Goal: Task Accomplishment & Management: Manage account settings

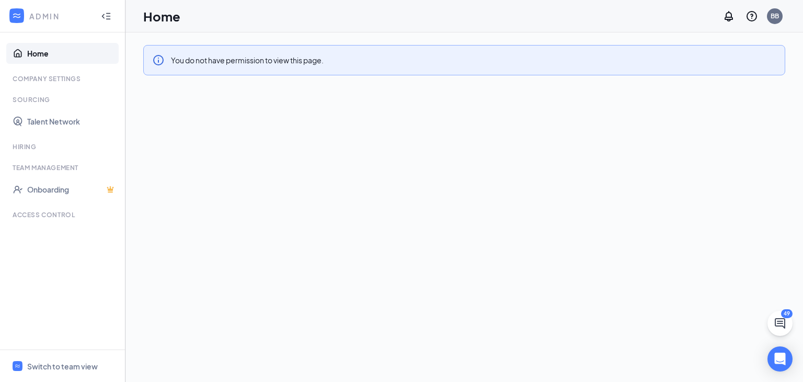
click at [174, 15] on h1 "Home" at bounding box center [161, 16] width 37 height 18
click at [101, 14] on icon "Collapse" at bounding box center [106, 16] width 10 height 10
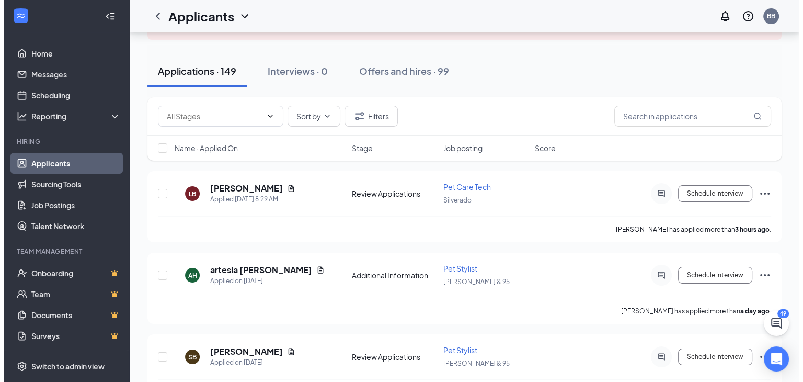
scroll to position [93, 0]
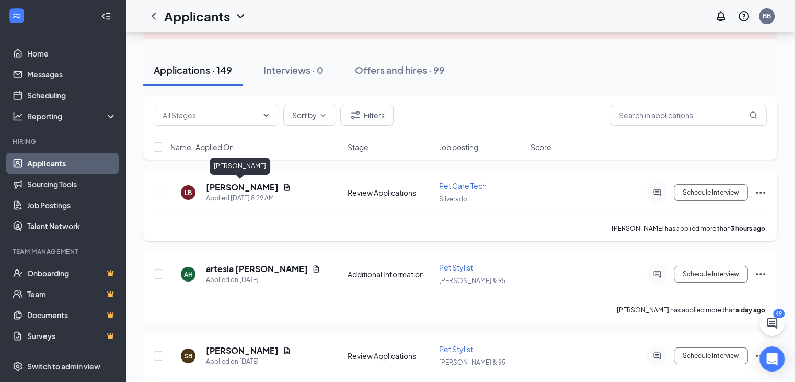
click at [236, 186] on h5 "[PERSON_NAME]" at bounding box center [242, 186] width 73 height 11
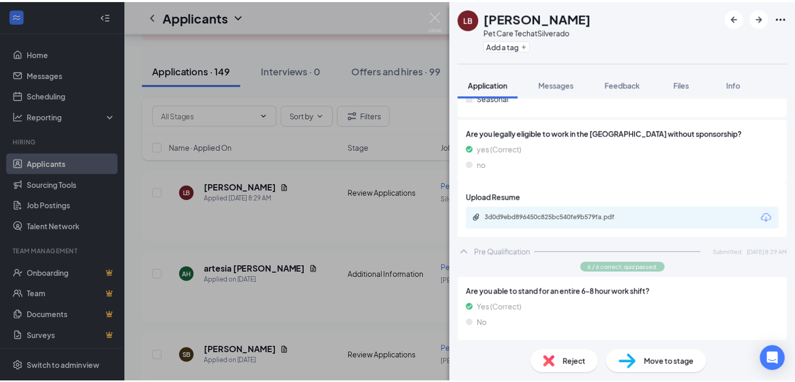
scroll to position [214, 0]
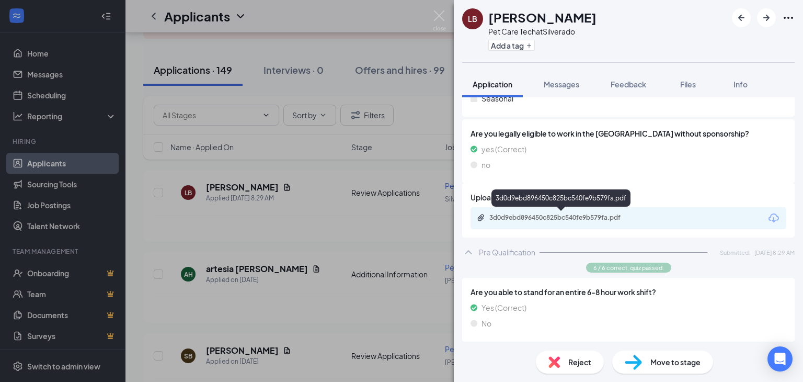
click at [545, 220] on div "3d0d9ebd896450c825bc540fe9b579fa.pdf" at bounding box center [562, 217] width 146 height 8
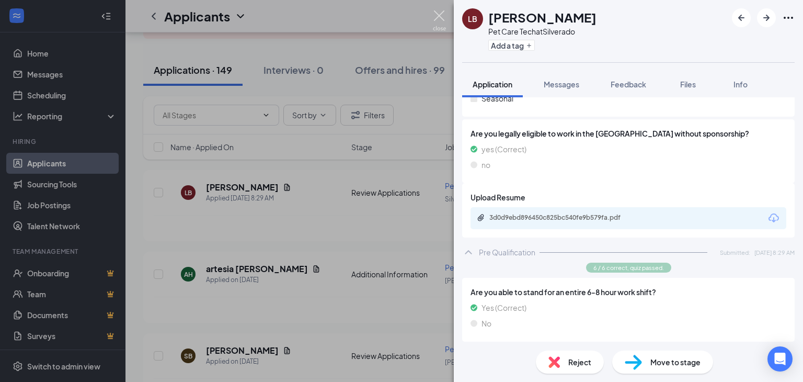
click at [436, 16] on img at bounding box center [439, 20] width 13 height 20
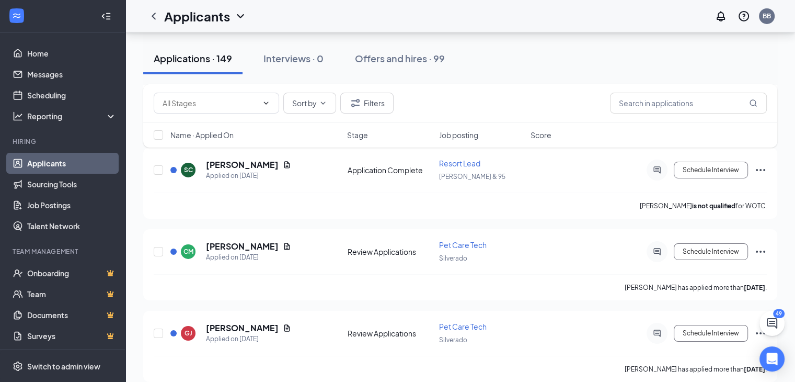
scroll to position [3571, 0]
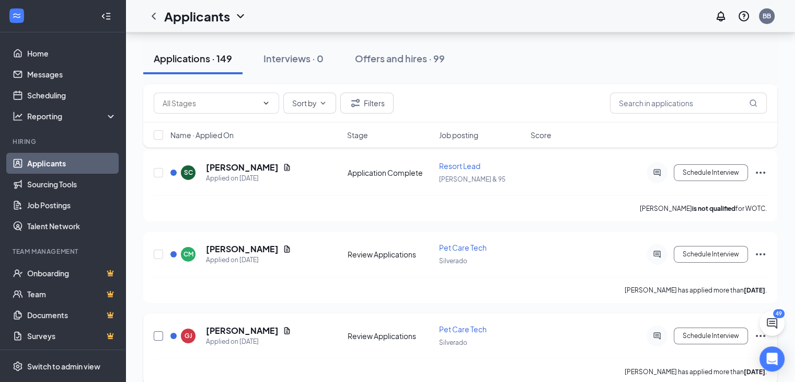
click at [157, 331] on input "checkbox" at bounding box center [158, 335] width 9 height 9
checkbox input "true"
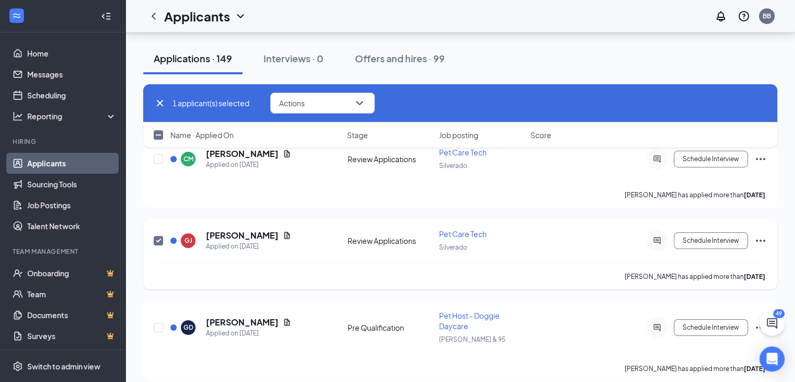
scroll to position [3679, 0]
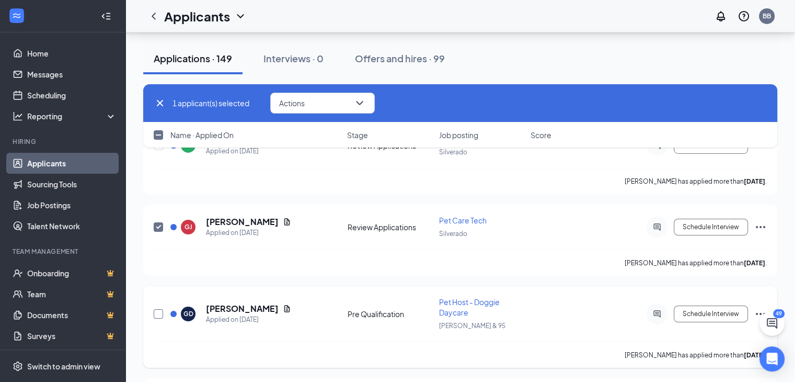
click at [161, 309] on input "checkbox" at bounding box center [158, 313] width 9 height 9
checkbox input "true"
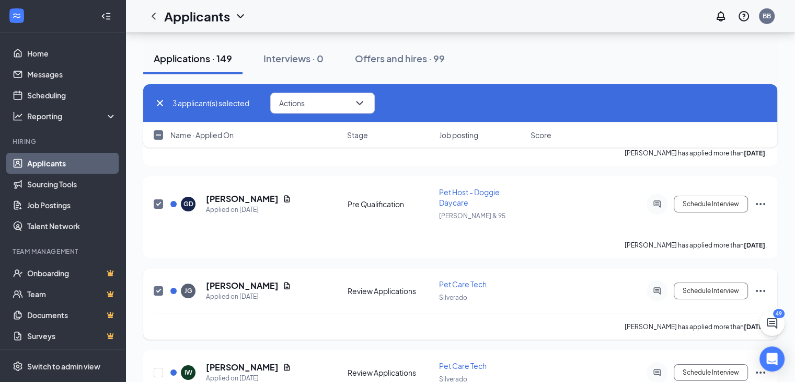
scroll to position [3790, 0]
click at [159, 366] on input "checkbox" at bounding box center [158, 370] width 9 height 9
checkbox input "true"
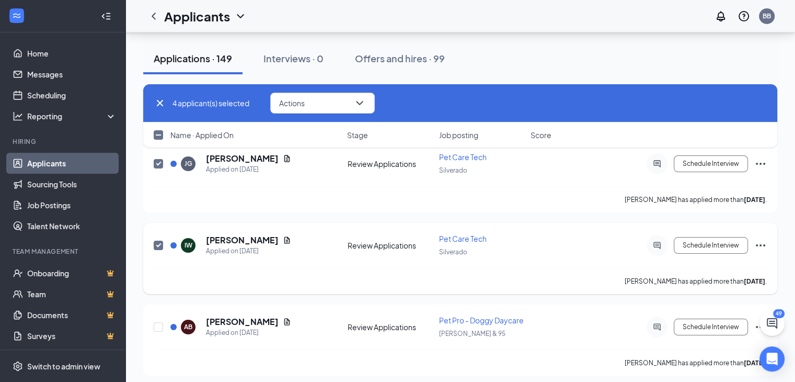
scroll to position [3923, 0]
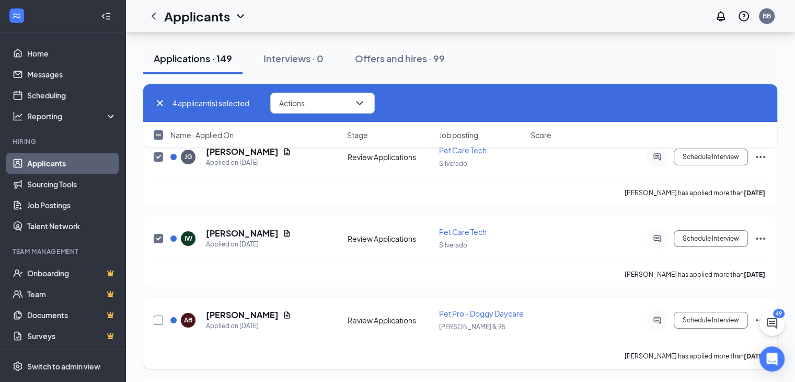
click at [158, 315] on input "checkbox" at bounding box center [158, 319] width 9 height 9
checkbox input "true"
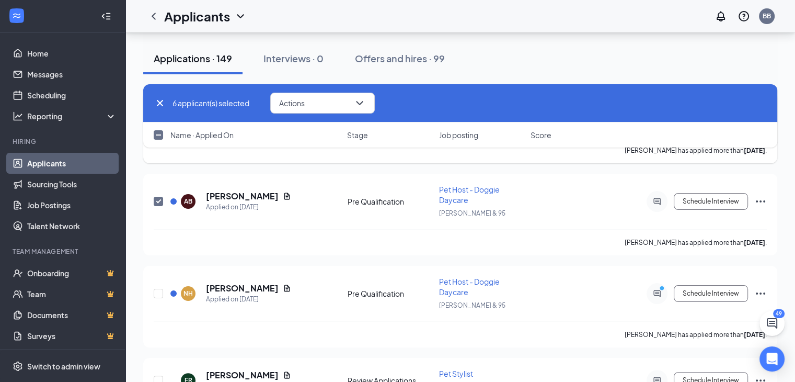
scroll to position [4157, 0]
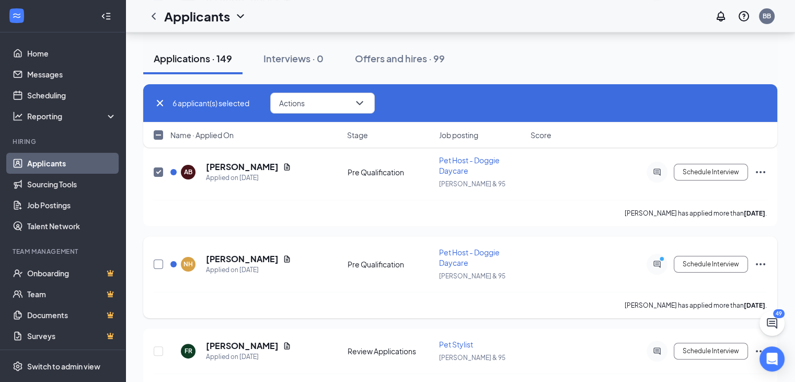
click at [157, 259] on input "checkbox" at bounding box center [158, 263] width 9 height 9
checkbox input "true"
click at [163, 346] on input "checkbox" at bounding box center [158, 350] width 9 height 9
checkbox input "true"
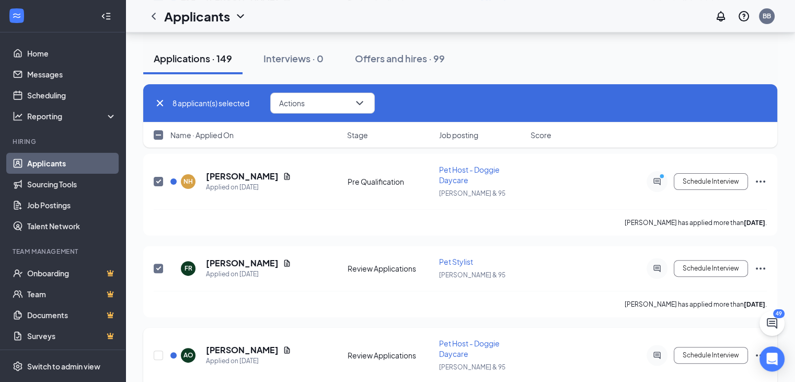
scroll to position [4360, 0]
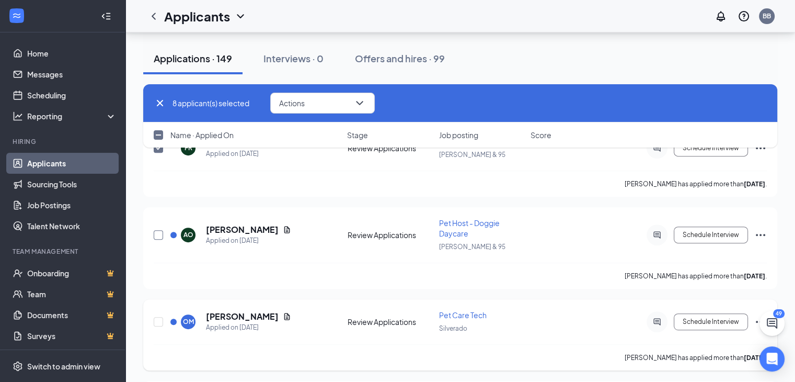
click at [156, 230] on input "checkbox" at bounding box center [158, 234] width 9 height 9
checkbox input "true"
click at [157, 317] on input "checkbox" at bounding box center [158, 321] width 9 height 9
checkbox input "true"
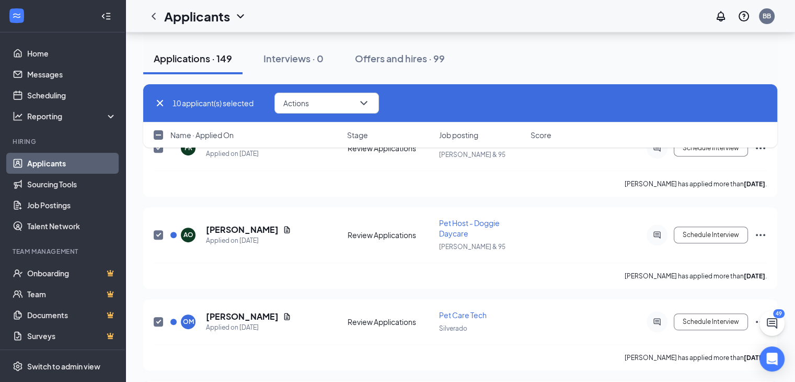
checkbox input "true"
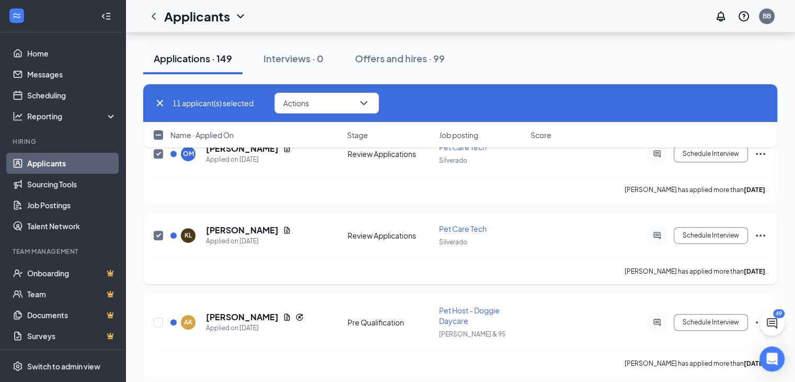
scroll to position [4535, 0]
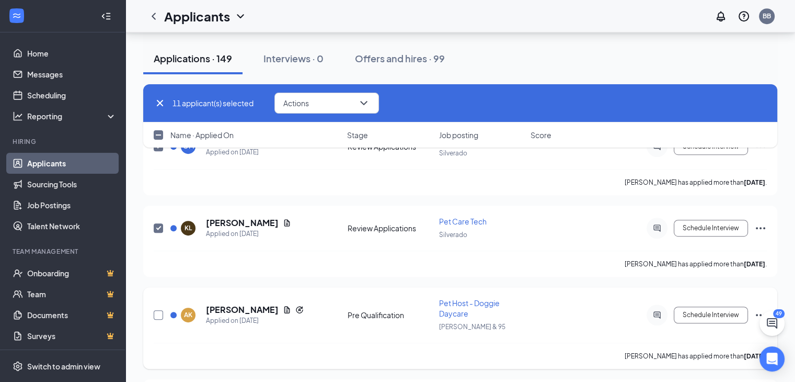
click at [159, 310] on input "checkbox" at bounding box center [158, 314] width 9 height 9
checkbox input "true"
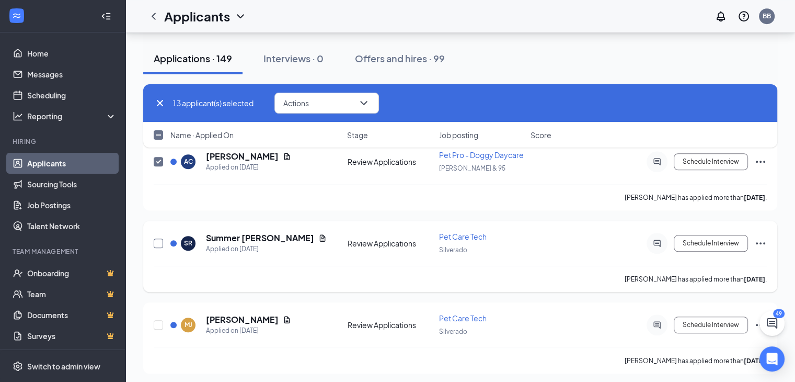
scroll to position [4761, 0]
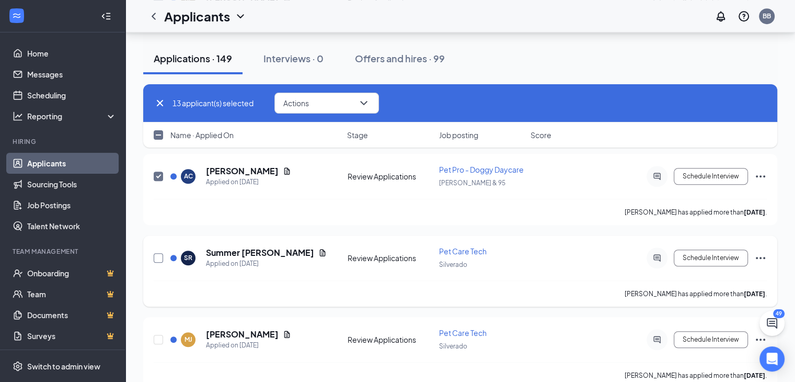
click at [158, 253] on input "checkbox" at bounding box center [158, 257] width 9 height 9
checkbox input "true"
click at [160, 334] on input "checkbox" at bounding box center [158, 338] width 9 height 9
checkbox input "true"
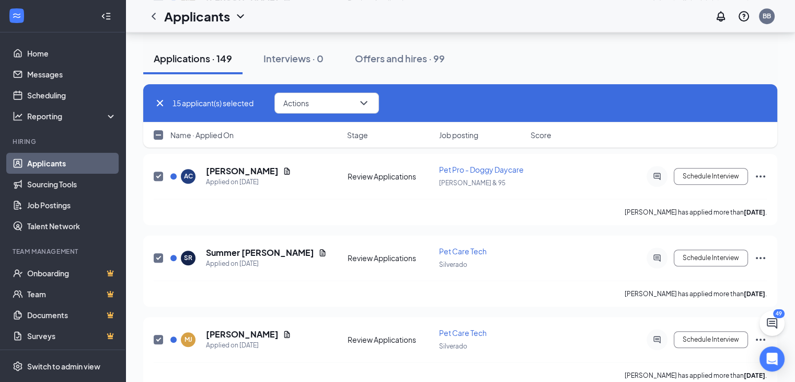
checkbox input "true"
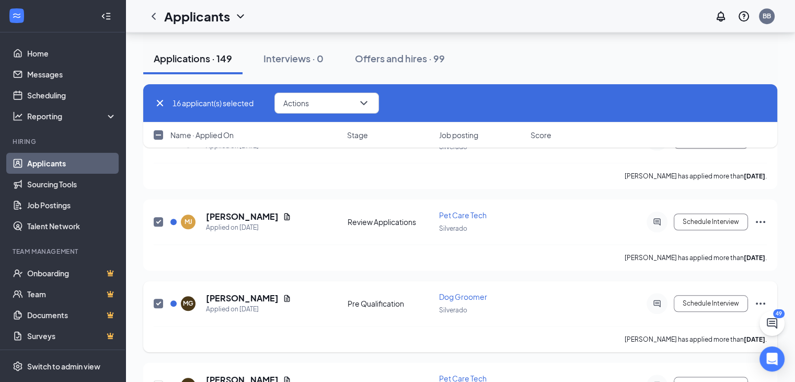
scroll to position [4942, 0]
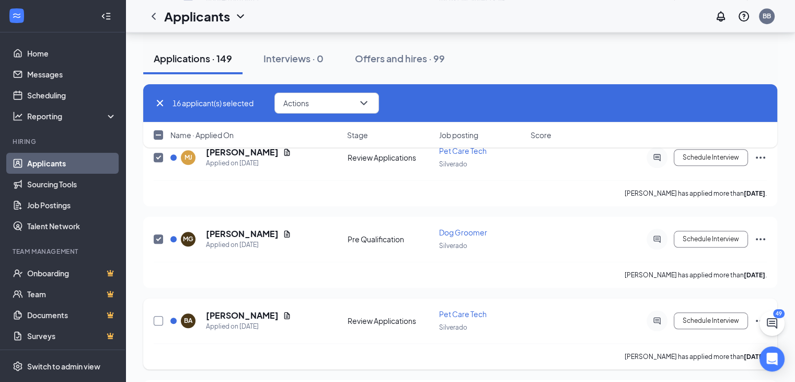
click at [157, 316] on input "checkbox" at bounding box center [158, 320] width 9 height 9
checkbox input "true"
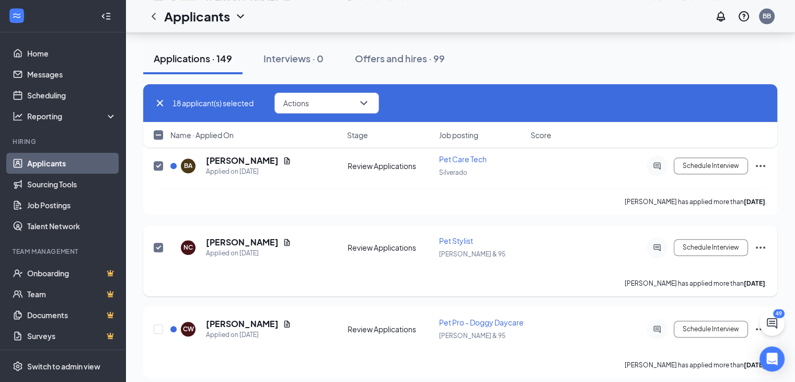
scroll to position [5124, 0]
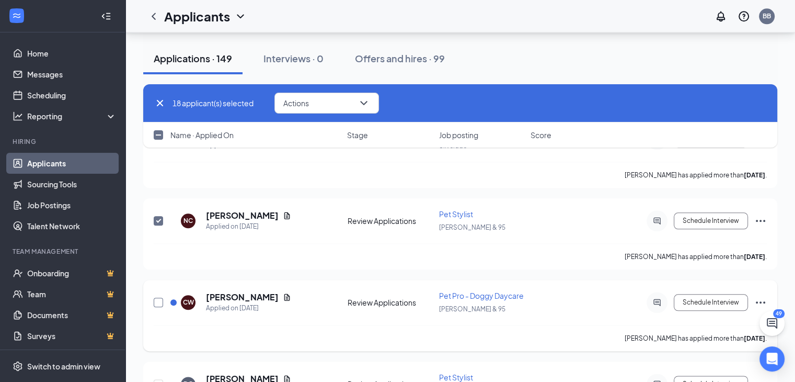
click at [158, 297] on input "checkbox" at bounding box center [158, 301] width 9 height 9
checkbox input "true"
click at [156, 379] on input "checkbox" at bounding box center [158, 383] width 9 height 9
checkbox input "true"
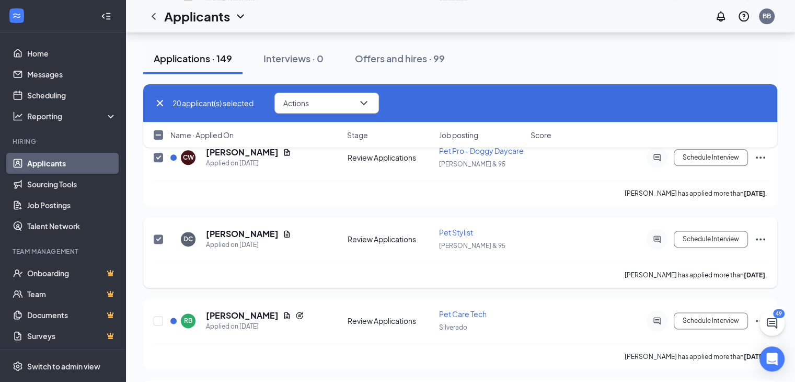
scroll to position [5306, 0]
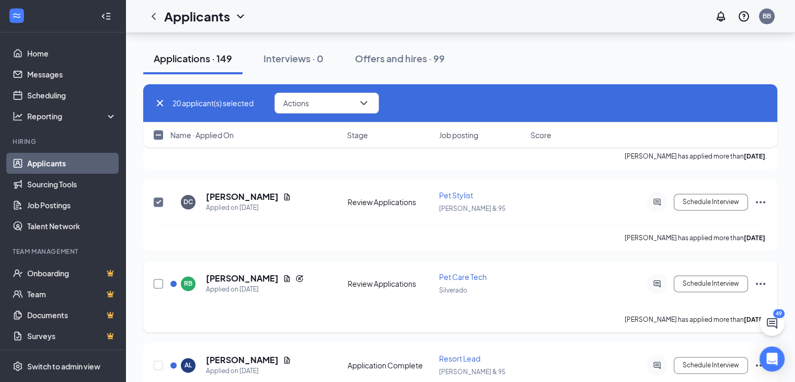
click at [157, 279] on input "checkbox" at bounding box center [158, 283] width 9 height 9
checkbox input "true"
click at [156, 360] on input "checkbox" at bounding box center [158, 364] width 9 height 9
checkbox input "true"
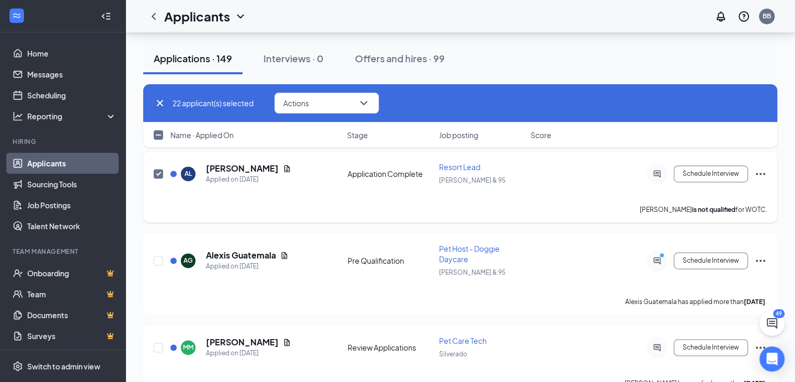
scroll to position [5498, 0]
click at [162, 255] on input "checkbox" at bounding box center [158, 259] width 9 height 9
checkbox input "true"
click at [159, 342] on input "checkbox" at bounding box center [158, 346] width 9 height 9
checkbox input "true"
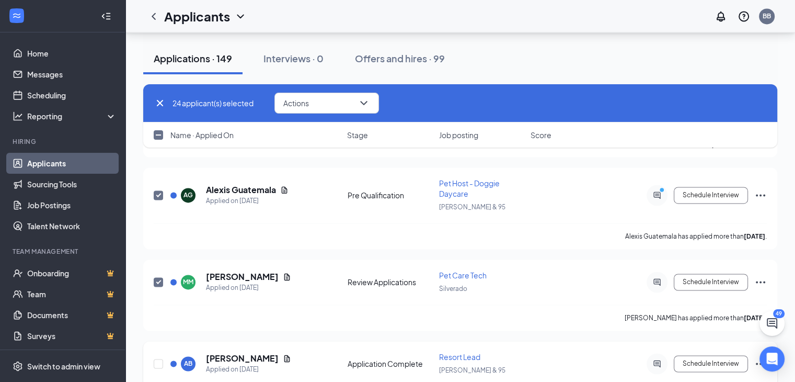
scroll to position [5564, 0]
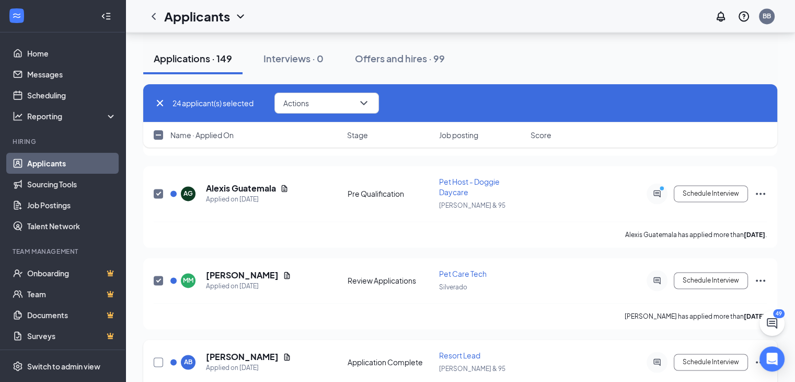
click at [159, 357] on input "checkbox" at bounding box center [158, 361] width 9 height 9
checkbox input "true"
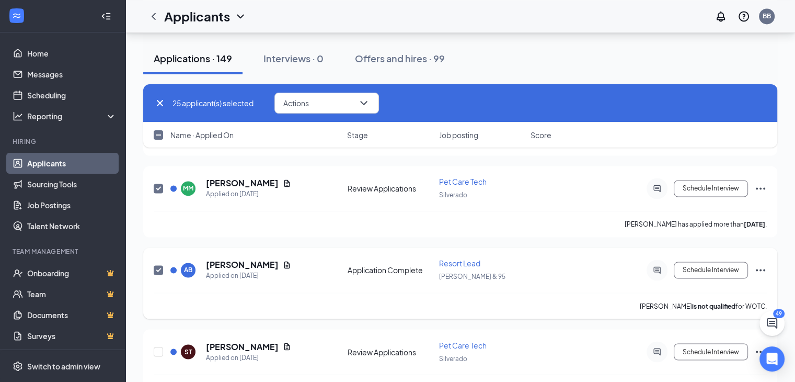
scroll to position [5665, 0]
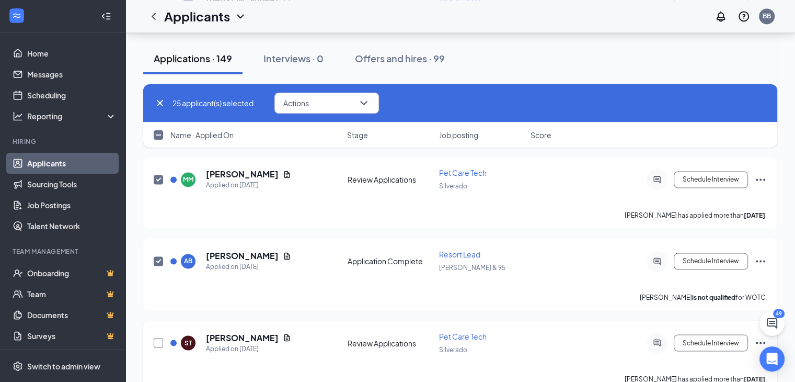
click at [157, 338] on input "checkbox" at bounding box center [158, 342] width 9 height 9
checkbox input "true"
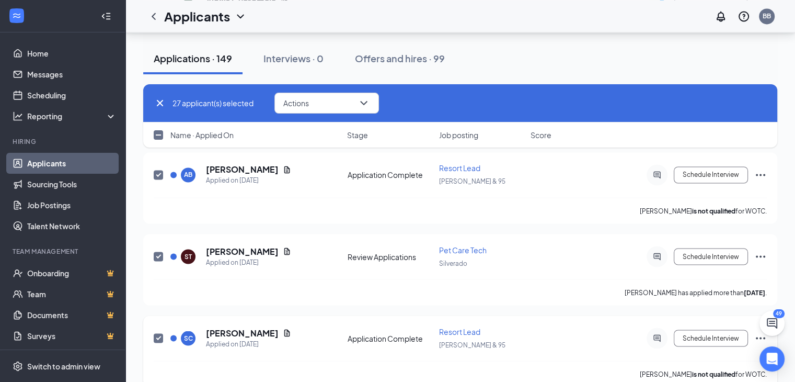
scroll to position [5922, 0]
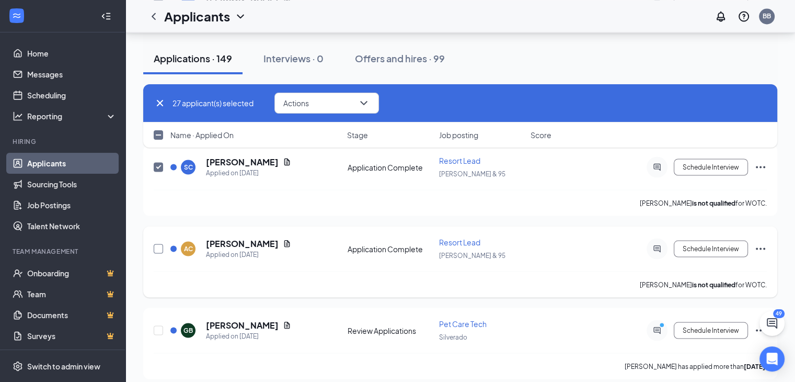
click at [161, 244] on input "checkbox" at bounding box center [158, 248] width 9 height 9
checkbox input "true"
click at [155, 325] on input "checkbox" at bounding box center [158, 329] width 9 height 9
checkbox input "true"
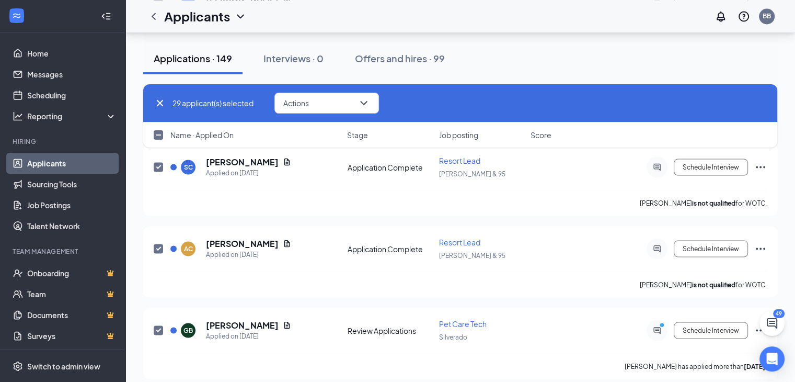
checkbox input "true"
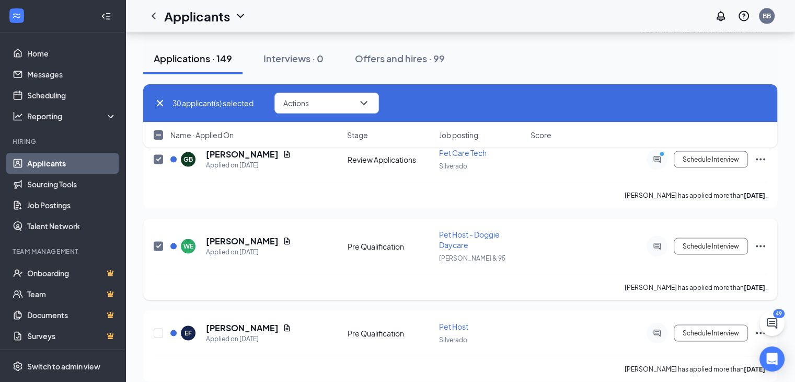
scroll to position [6095, 0]
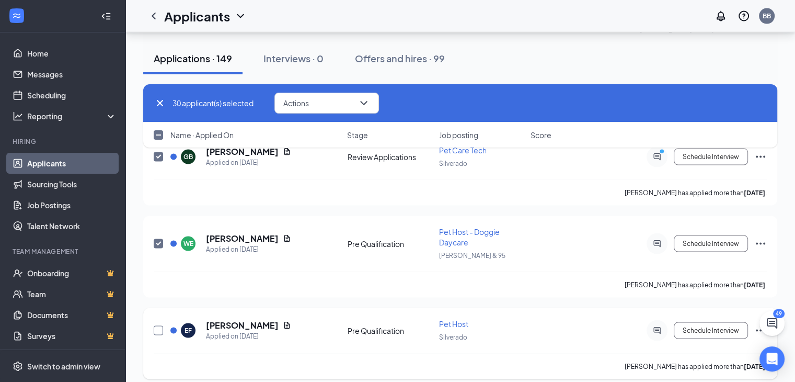
click at [158, 326] on input "checkbox" at bounding box center [158, 330] width 9 height 9
checkbox input "true"
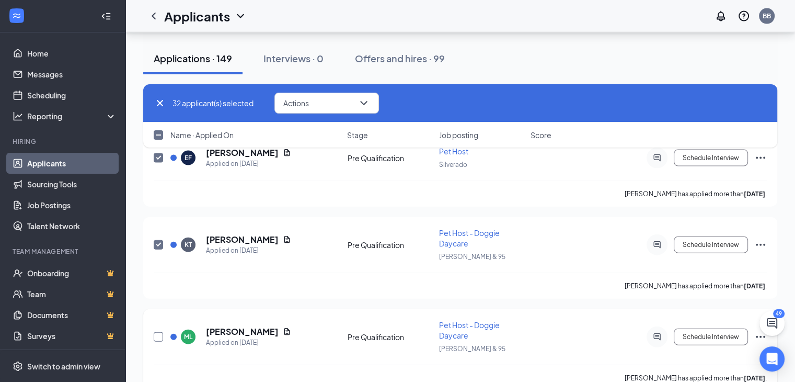
scroll to position [6270, 0]
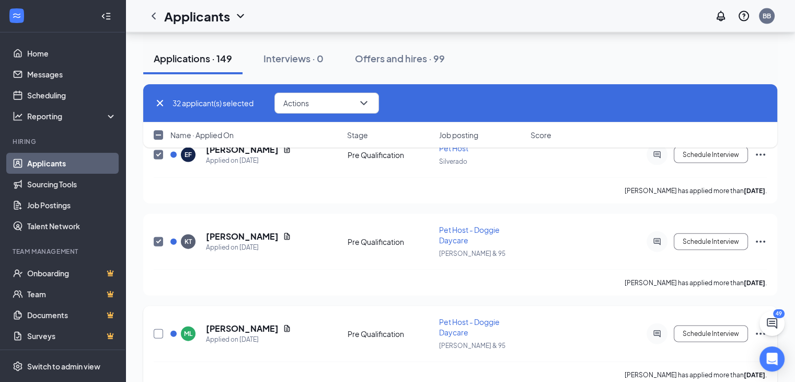
click at [158, 329] on input "checkbox" at bounding box center [158, 333] width 9 height 9
checkbox input "true"
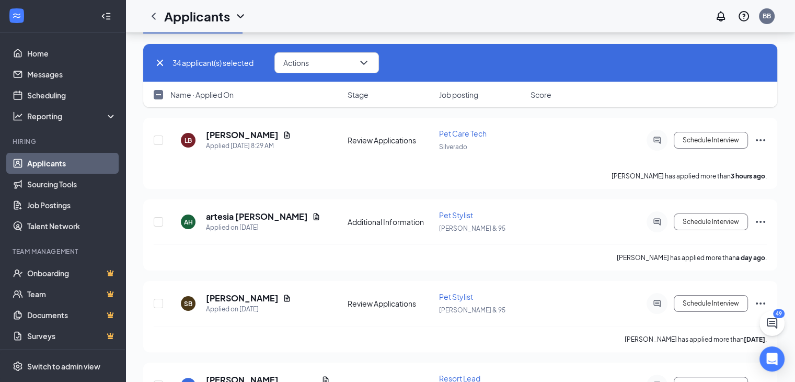
scroll to position [0, 0]
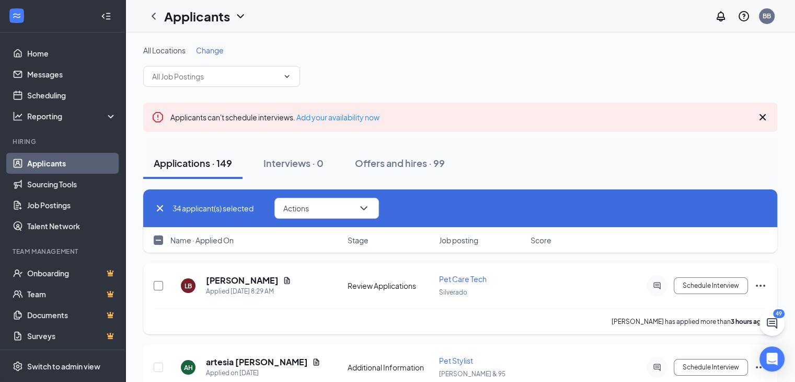
click at [156, 288] on input "checkbox" at bounding box center [158, 285] width 9 height 9
click at [159, 287] on input "checkbox" at bounding box center [158, 285] width 9 height 9
checkbox input "false"
click at [158, 240] on input "checkbox" at bounding box center [158, 239] width 9 height 9
checkbox input "true"
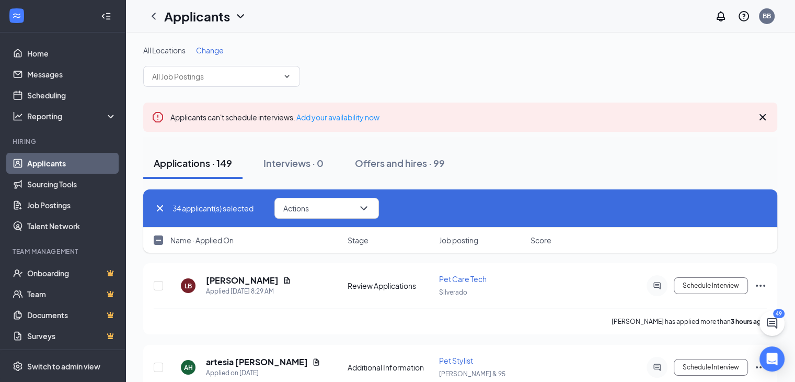
checkbox input "true"
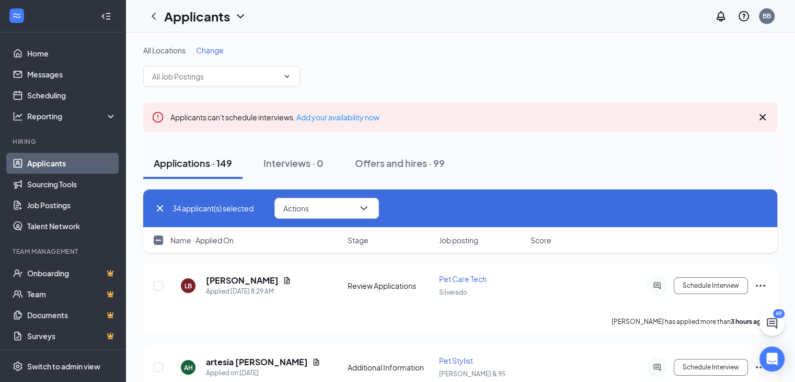
checkbox input "true"
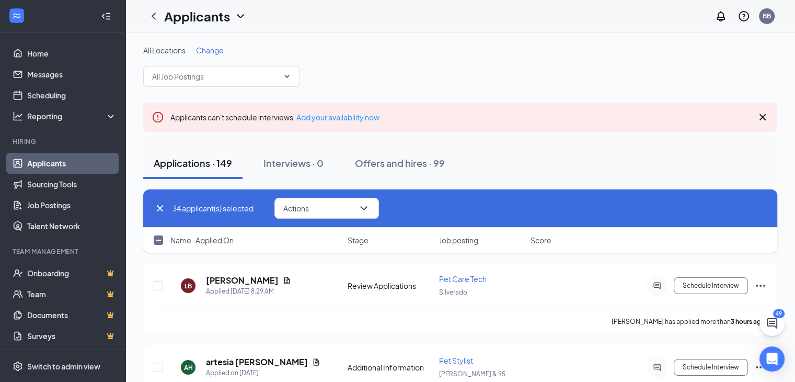
checkbox input "true"
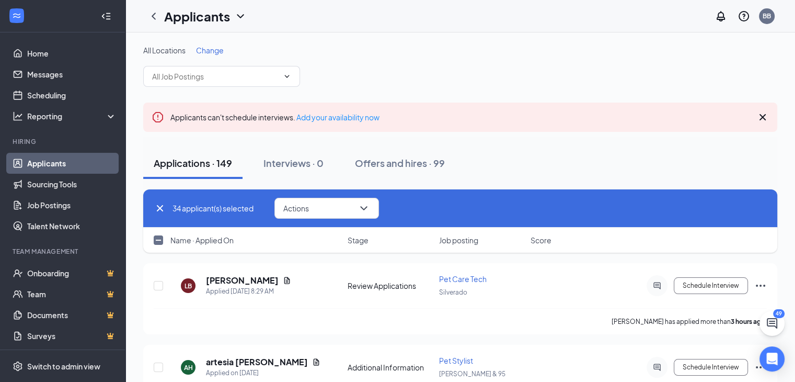
checkbox input "true"
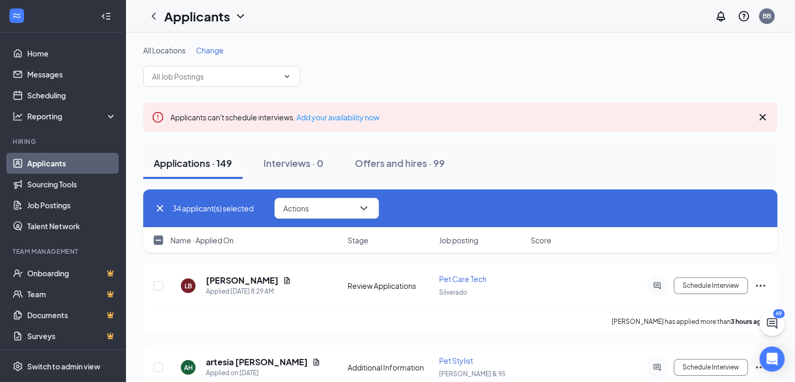
checkbox input "true"
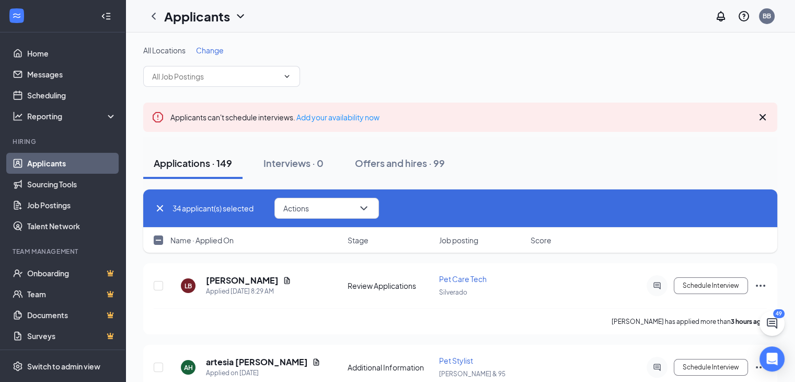
checkbox input "true"
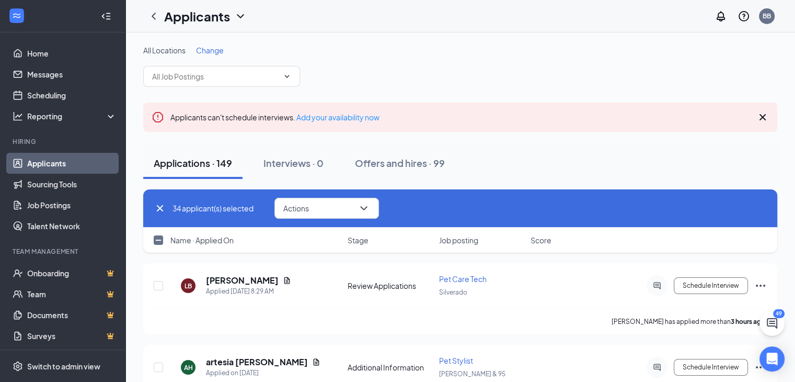
checkbox input "true"
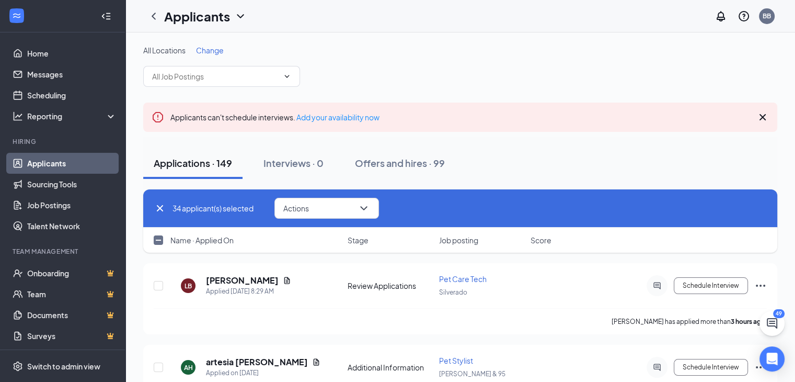
checkbox input "true"
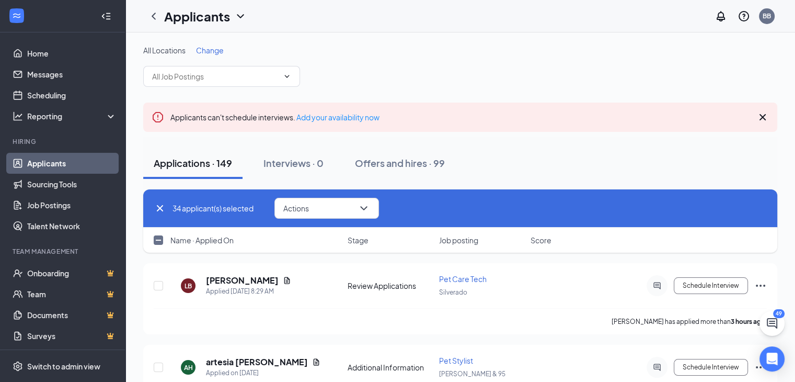
checkbox input "true"
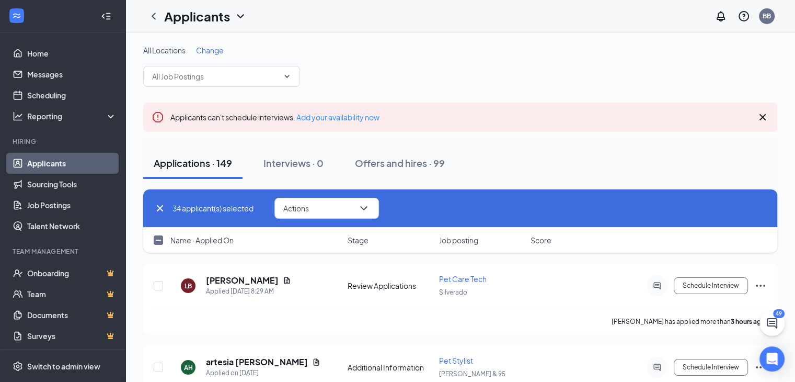
checkbox input "true"
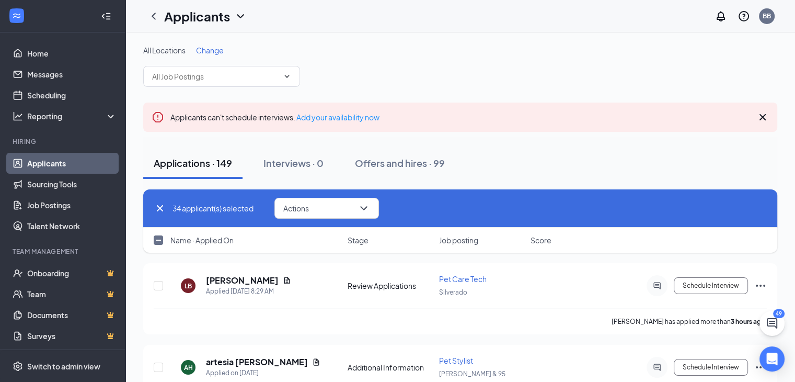
checkbox input "true"
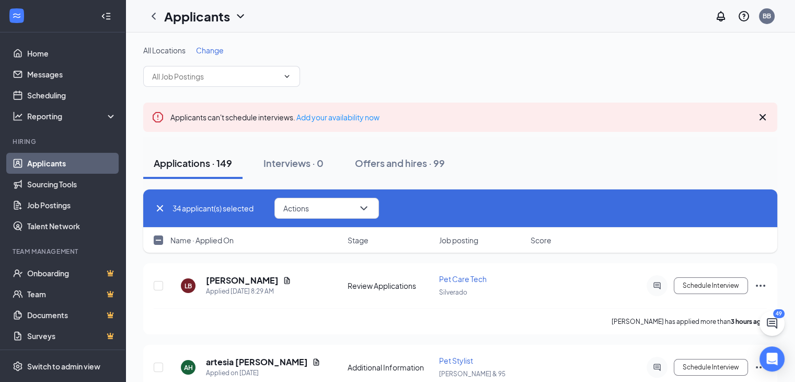
checkbox input "true"
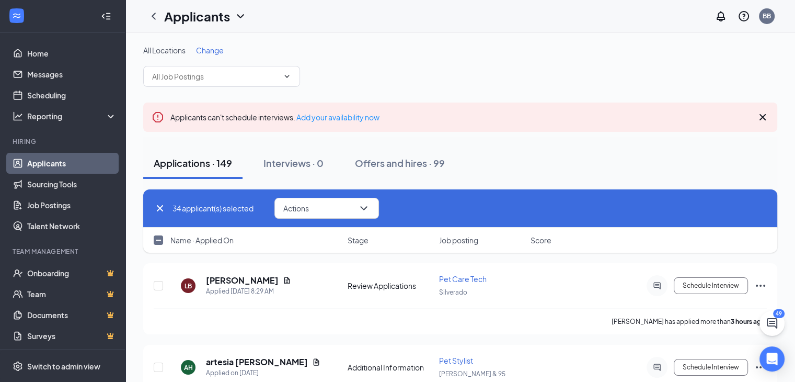
checkbox input "true"
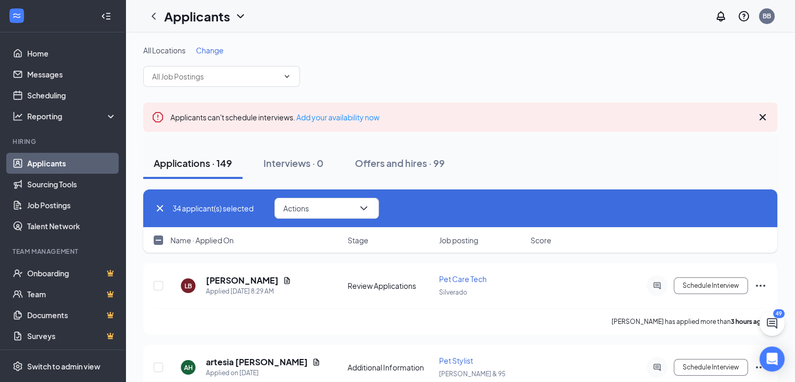
checkbox input "true"
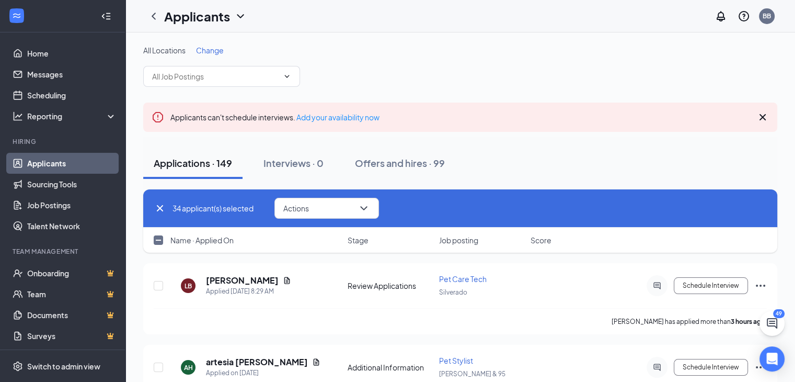
checkbox input "true"
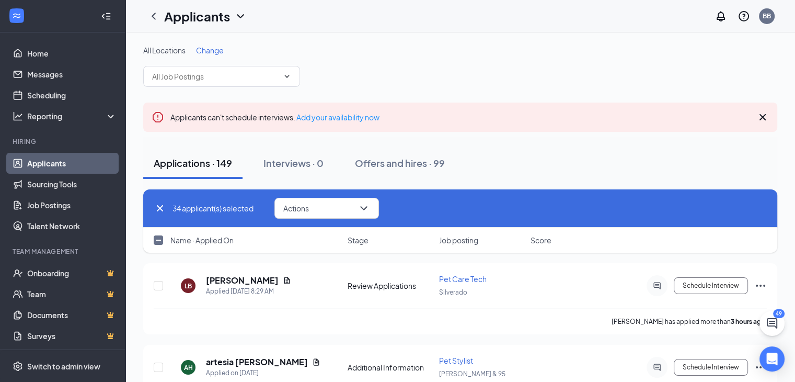
checkbox input "true"
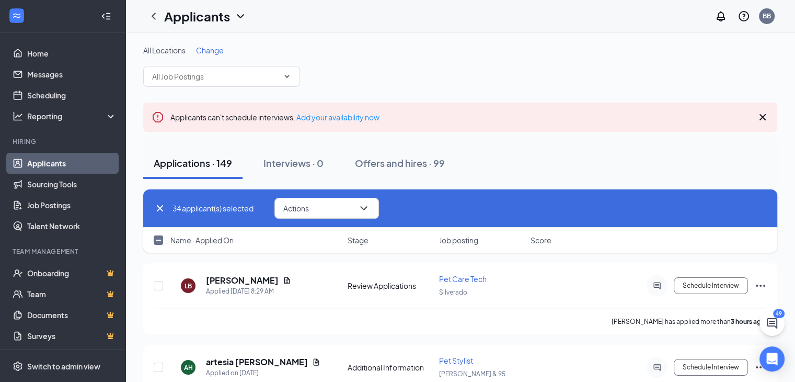
checkbox input "true"
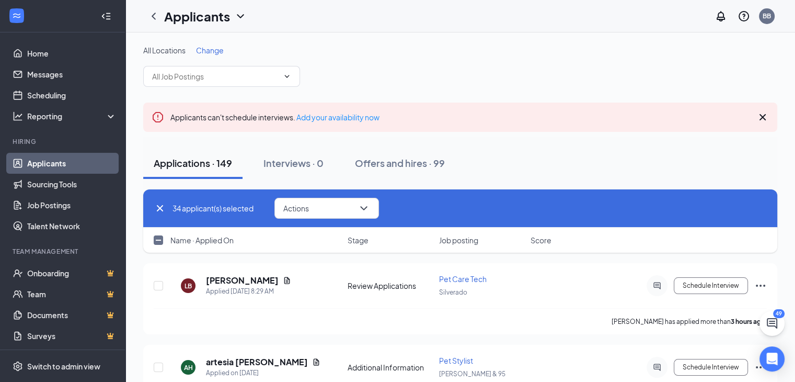
checkbox input "true"
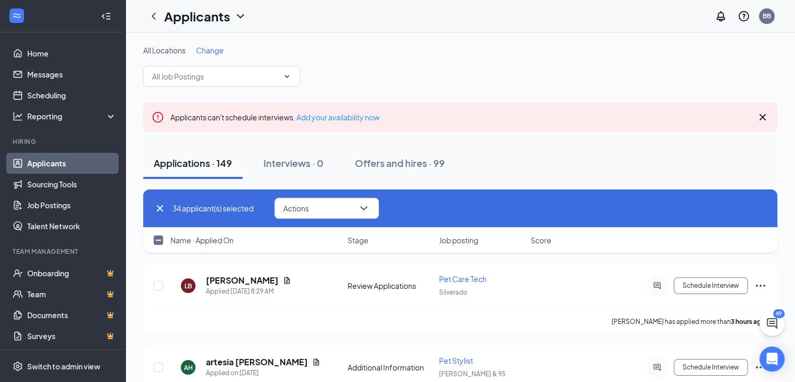
checkbox input "true"
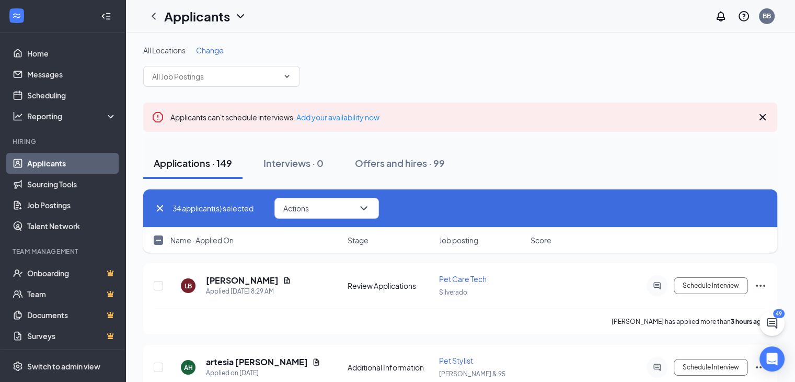
checkbox input "true"
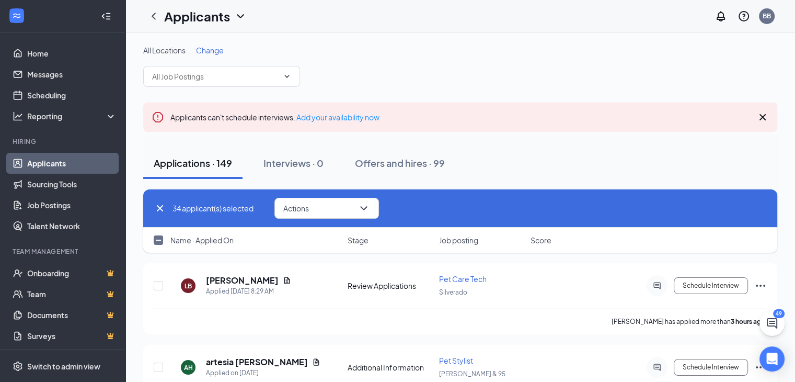
checkbox input "true"
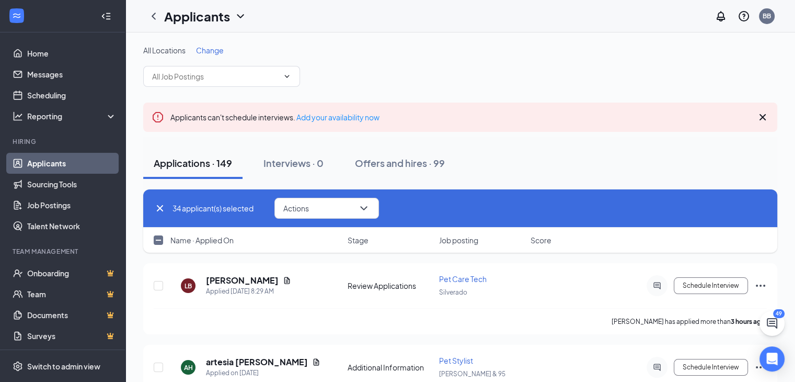
checkbox input "true"
click at [157, 283] on input "checkbox" at bounding box center [158, 285] width 9 height 9
checkbox input "false"
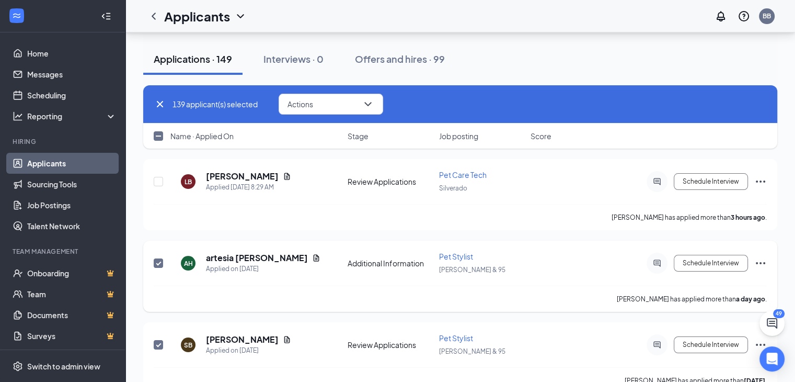
click at [159, 261] on input "checkbox" at bounding box center [158, 262] width 9 height 9
checkbox input "false"
click at [159, 340] on input "checkbox" at bounding box center [158, 344] width 9 height 9
checkbox input "false"
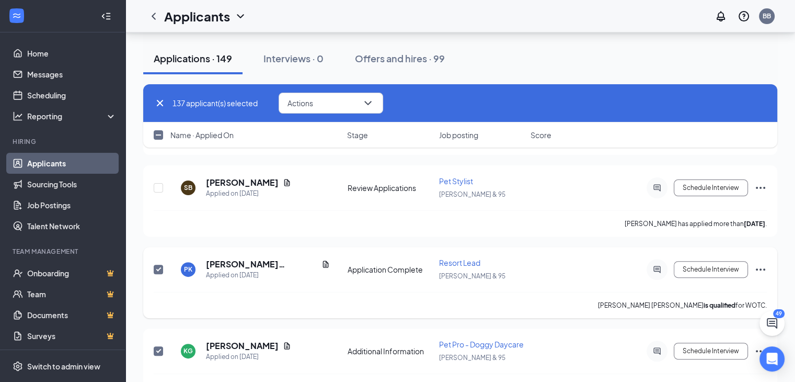
click at [157, 264] on input "checkbox" at bounding box center [158, 268] width 9 height 9
checkbox input "false"
click at [159, 346] on input "checkbox" at bounding box center [158, 350] width 9 height 9
checkbox input "false"
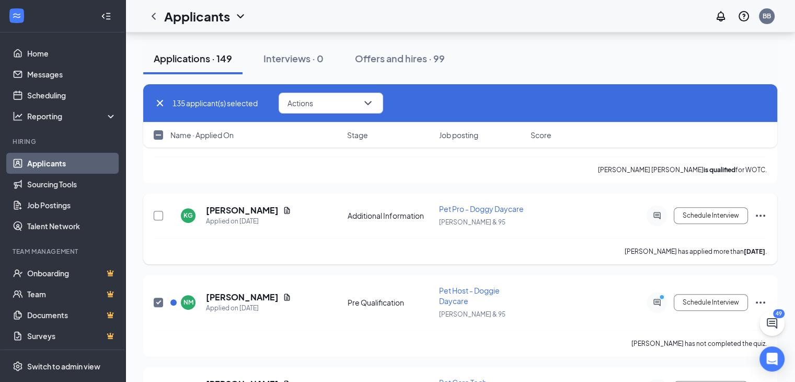
scroll to position [397, 0]
click at [157, 296] on input "checkbox" at bounding box center [158, 300] width 9 height 9
checkbox input "false"
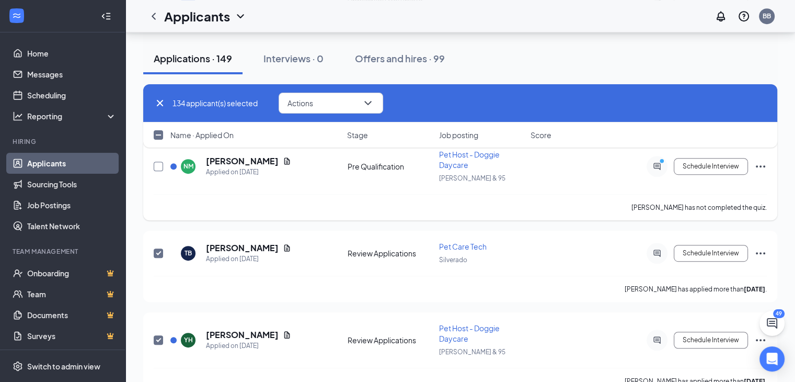
scroll to position [535, 0]
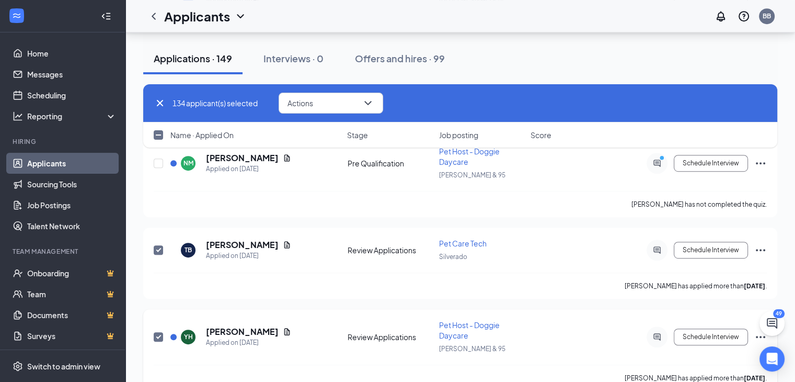
click at [158, 245] on input "checkbox" at bounding box center [158, 249] width 9 height 9
checkbox input "false"
click at [159, 332] on input "checkbox" at bounding box center [158, 336] width 9 height 9
checkbox input "false"
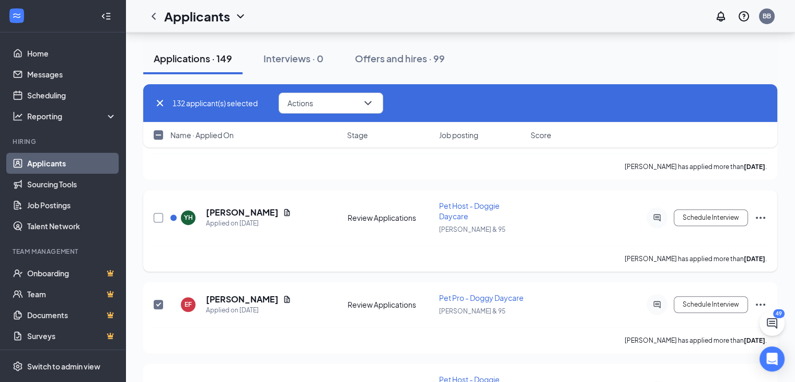
scroll to position [656, 0]
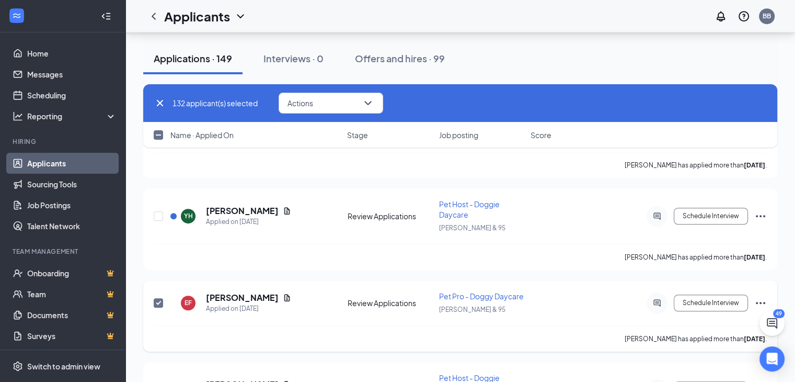
click at [158, 298] on input "checkbox" at bounding box center [158, 302] width 9 height 9
checkbox input "false"
click at [160, 211] on input "checkbox" at bounding box center [158, 215] width 9 height 9
checkbox input "false"
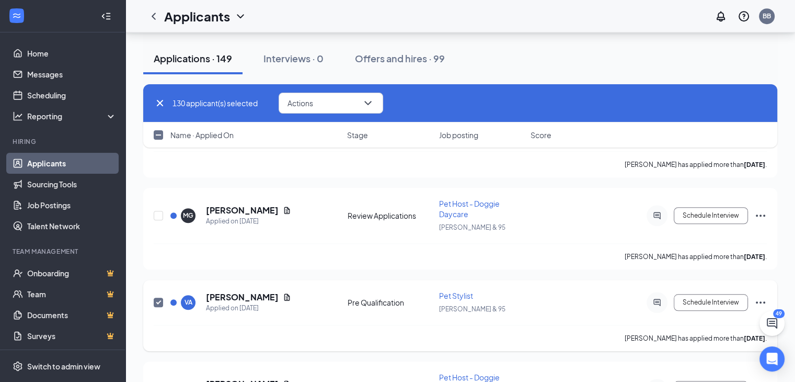
click at [158, 297] on input "checkbox" at bounding box center [158, 301] width 9 height 9
checkbox input "false"
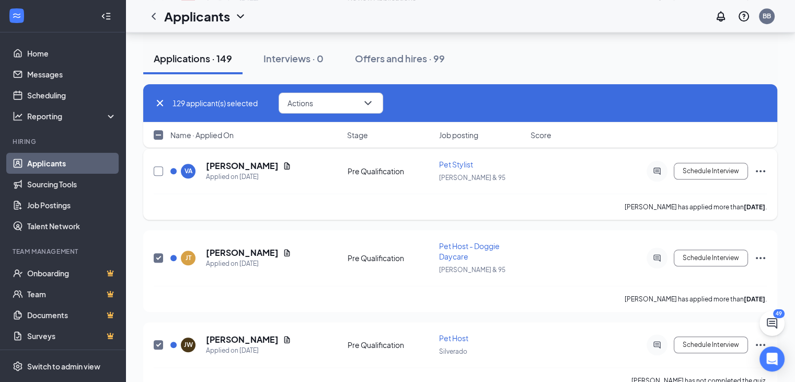
scroll to position [972, 0]
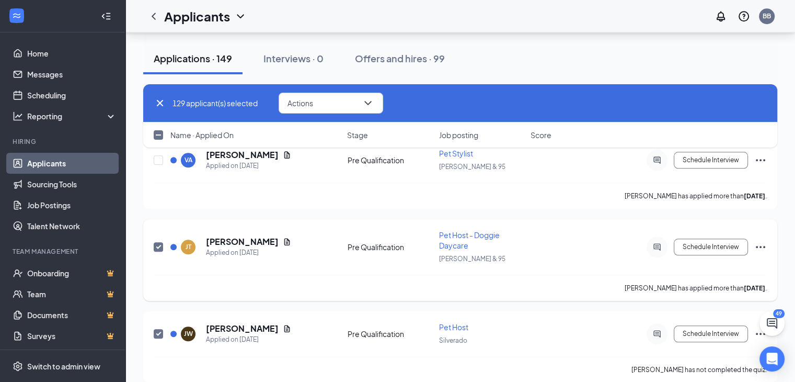
click at [157, 238] on div at bounding box center [159, 246] width 10 height 34
click at [157, 242] on input "checkbox" at bounding box center [158, 246] width 9 height 9
checkbox input "false"
click at [156, 329] on input "checkbox" at bounding box center [158, 333] width 9 height 9
checkbox input "false"
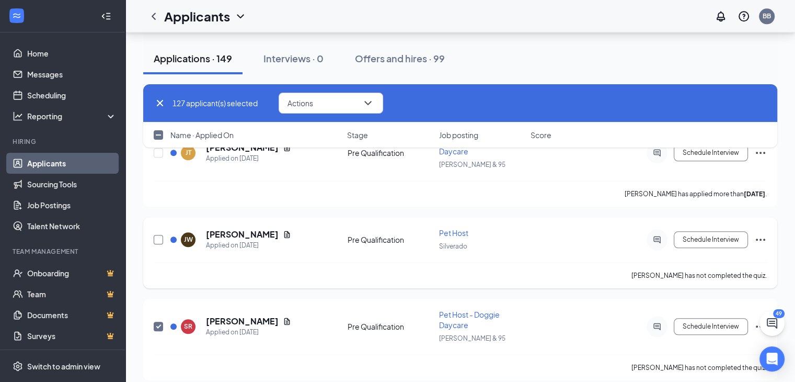
scroll to position [1100, 0]
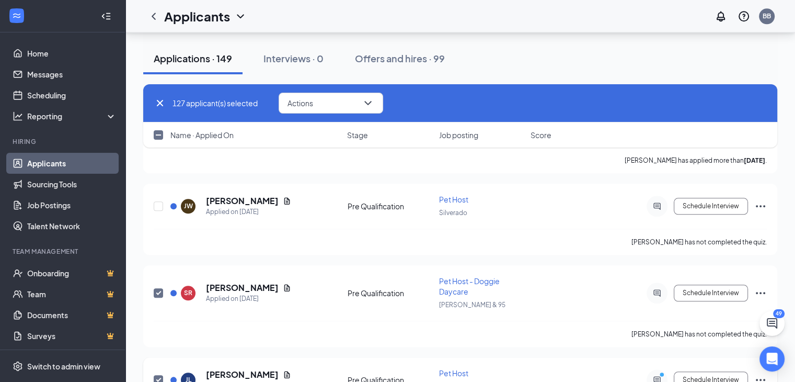
click at [157, 288] on input "checkbox" at bounding box center [158, 292] width 9 height 9
checkbox input "false"
click at [158, 375] on input "checkbox" at bounding box center [158, 379] width 9 height 9
checkbox input "false"
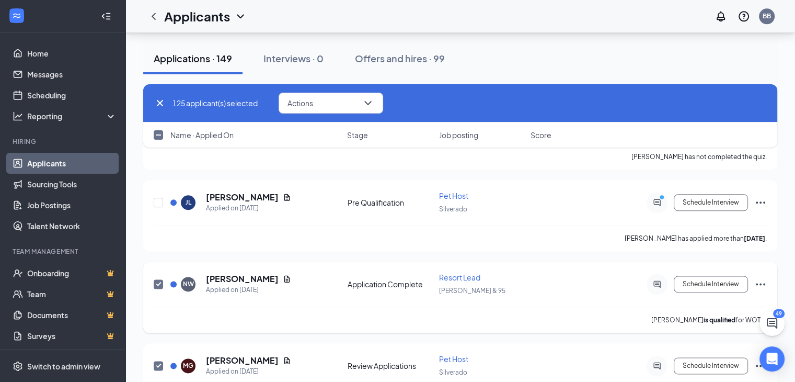
click at [156, 279] on input "checkbox" at bounding box center [158, 283] width 9 height 9
checkbox input "false"
click at [157, 361] on input "checkbox" at bounding box center [158, 365] width 9 height 9
checkbox input "false"
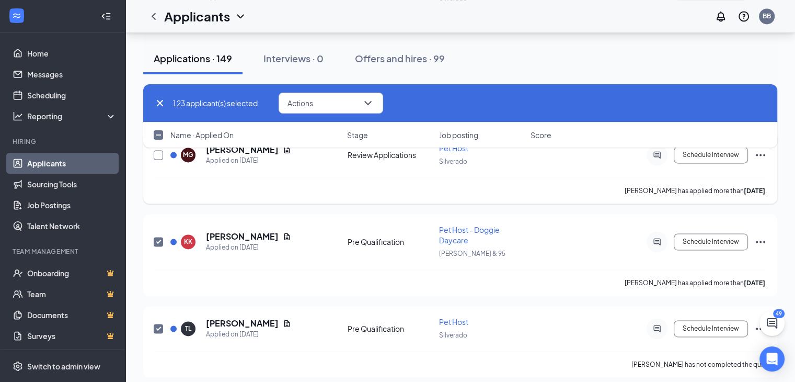
scroll to position [1488, 0]
click at [156, 236] on input "checkbox" at bounding box center [158, 240] width 9 height 9
checkbox input "false"
click at [159, 323] on input "checkbox" at bounding box center [158, 327] width 9 height 9
checkbox input "false"
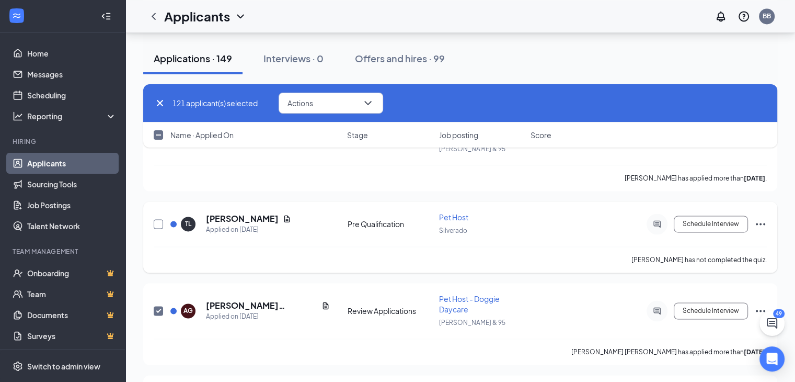
scroll to position [1593, 0]
click at [158, 305] on input "checkbox" at bounding box center [158, 309] width 9 height 9
checkbox input "false"
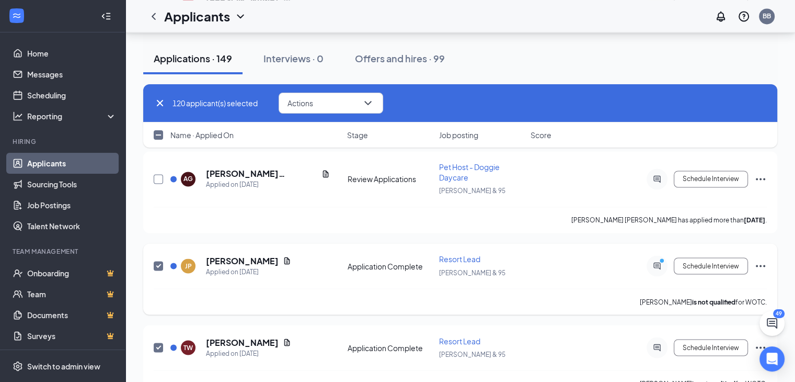
scroll to position [1724, 0]
click at [156, 260] on input "checkbox" at bounding box center [158, 264] width 9 height 9
checkbox input "false"
click at [158, 342] on input "checkbox" at bounding box center [158, 346] width 9 height 9
checkbox input "false"
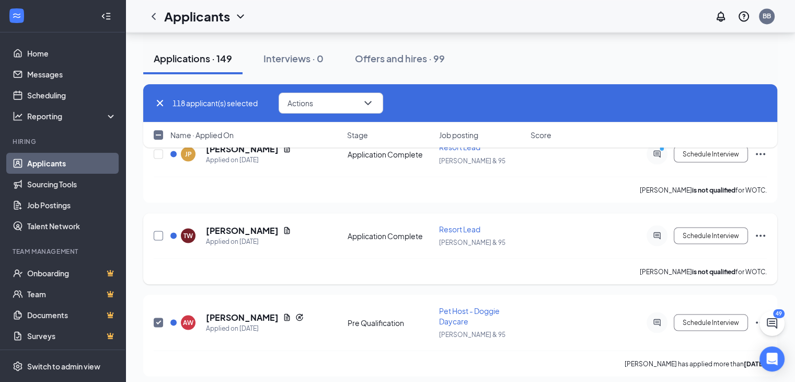
scroll to position [1837, 0]
click at [158, 316] on input "checkbox" at bounding box center [158, 320] width 9 height 9
checkbox input "false"
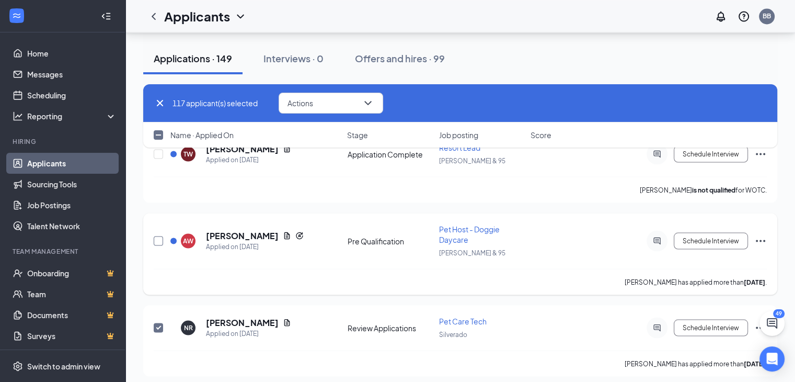
scroll to position [1922, 0]
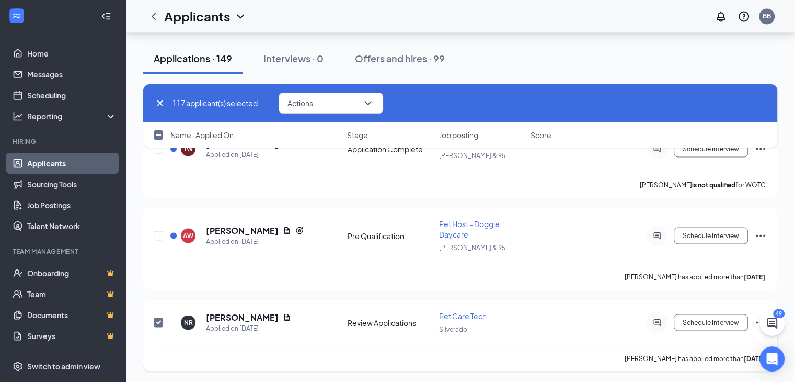
click at [158, 317] on input "checkbox" at bounding box center [158, 321] width 9 height 9
checkbox input "false"
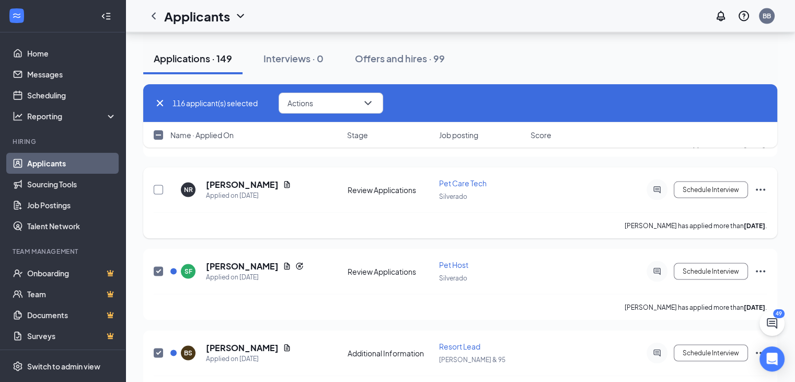
scroll to position [2055, 0]
click at [163, 266] on span at bounding box center [158, 270] width 9 height 9
click at [163, 266] on input "checkbox" at bounding box center [158, 270] width 9 height 9
checkbox input "false"
click at [161, 348] on input "checkbox" at bounding box center [158, 352] width 9 height 9
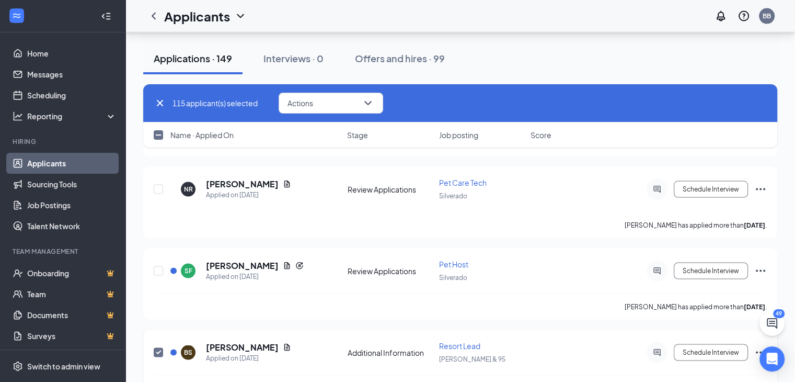
checkbox input "false"
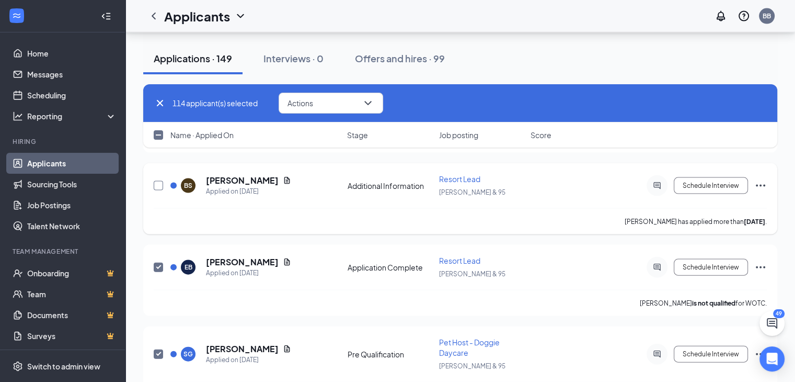
scroll to position [2222, 0]
click at [158, 262] on input "checkbox" at bounding box center [158, 266] width 9 height 9
checkbox input "false"
click at [156, 349] on input "checkbox" at bounding box center [158, 353] width 9 height 9
checkbox input "false"
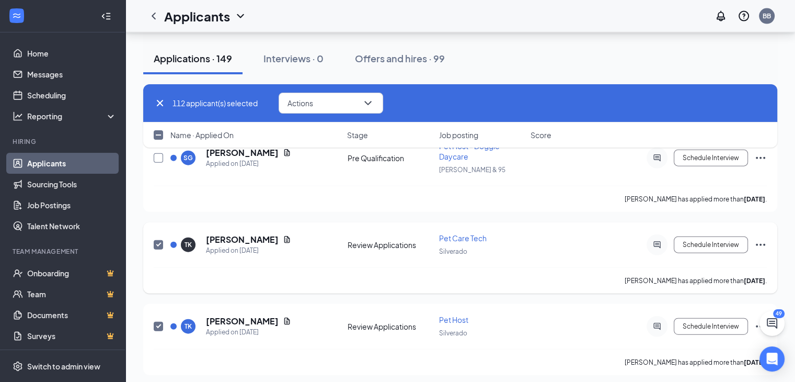
scroll to position [2418, 0]
click at [157, 239] on input "checkbox" at bounding box center [158, 243] width 9 height 9
checkbox input "false"
click at [158, 321] on input "checkbox" at bounding box center [158, 325] width 9 height 9
checkbox input "false"
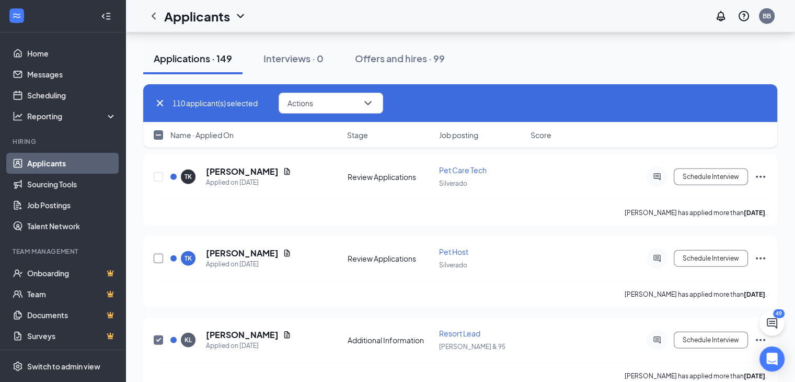
scroll to position [2488, 0]
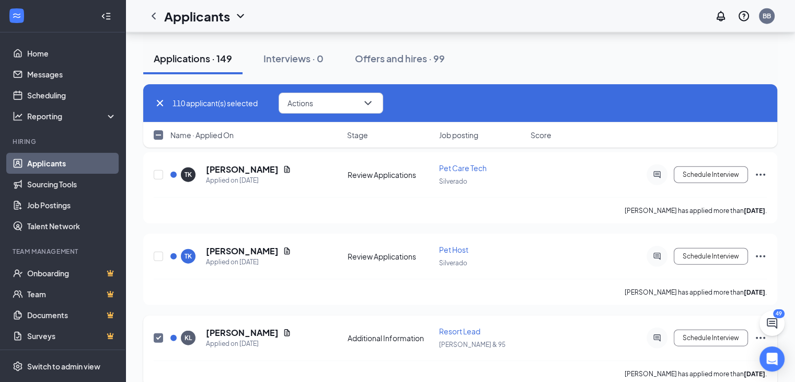
click at [157, 333] on input "checkbox" at bounding box center [158, 337] width 9 height 9
checkbox input "false"
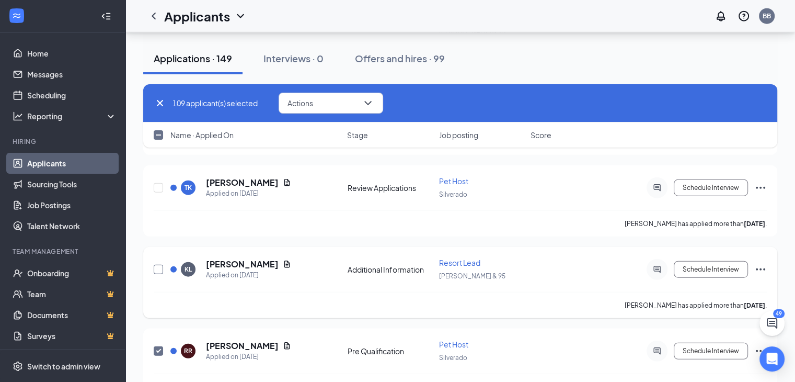
scroll to position [2561, 0]
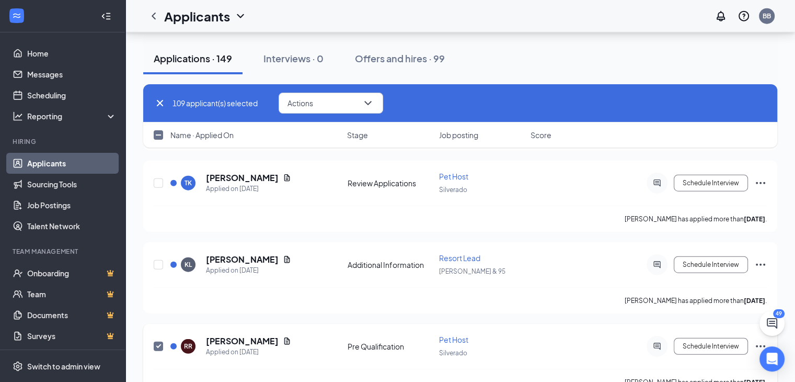
click at [159, 341] on input "checkbox" at bounding box center [158, 345] width 9 height 9
checkbox input "false"
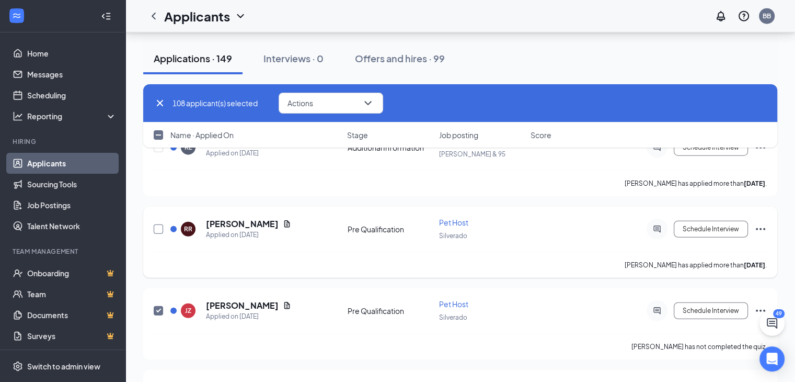
scroll to position [2689, 0]
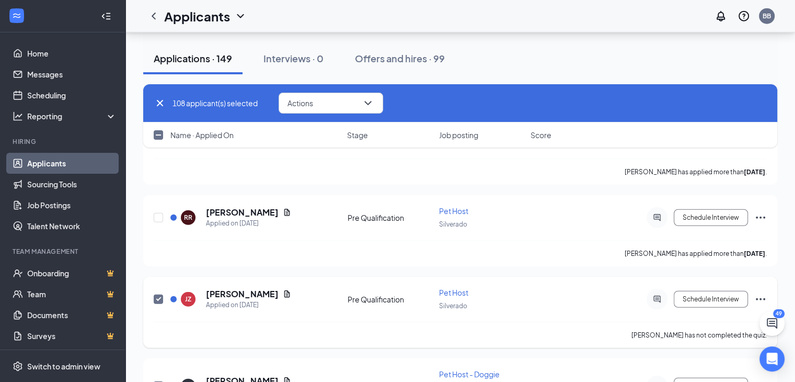
click at [157, 294] on input "checkbox" at bounding box center [158, 298] width 9 height 9
checkbox input "false"
click at [157, 381] on input "checkbox" at bounding box center [158, 385] width 9 height 9
checkbox input "false"
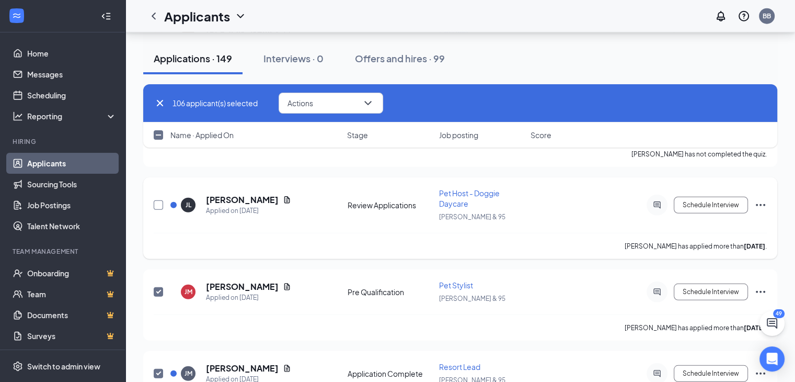
scroll to position [2874, 0]
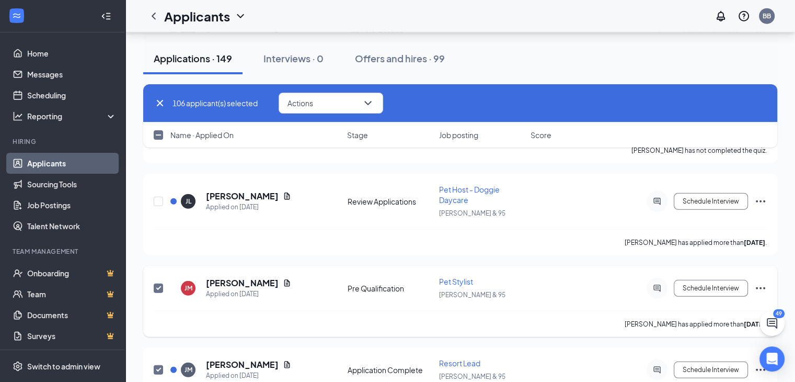
click at [158, 283] on input "checkbox" at bounding box center [158, 287] width 9 height 9
checkbox input "false"
click at [157, 365] on input "checkbox" at bounding box center [158, 369] width 9 height 9
checkbox input "false"
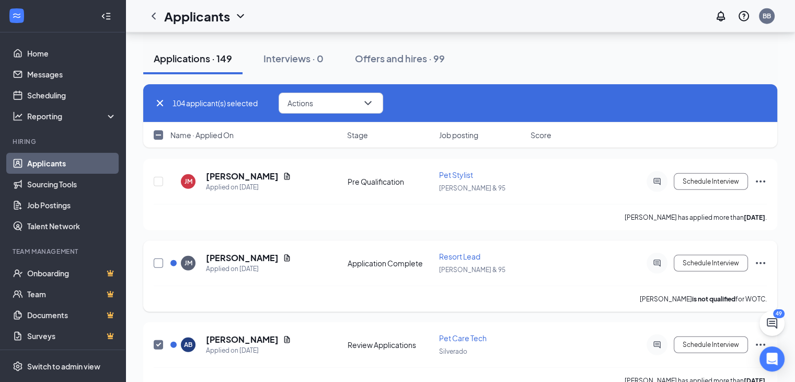
scroll to position [3010, 0]
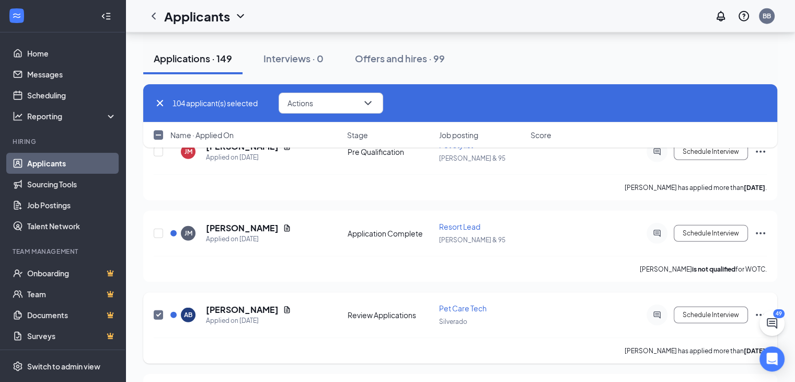
click at [156, 310] on input "checkbox" at bounding box center [158, 314] width 9 height 9
checkbox input "false"
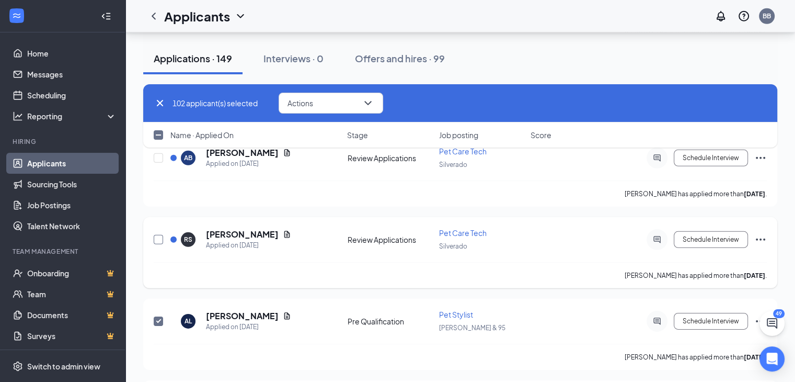
scroll to position [3179, 0]
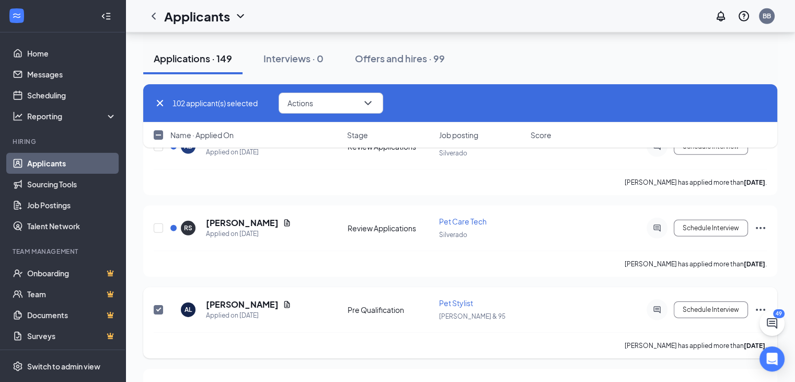
click at [158, 305] on input "checkbox" at bounding box center [158, 309] width 9 height 9
checkbox input "false"
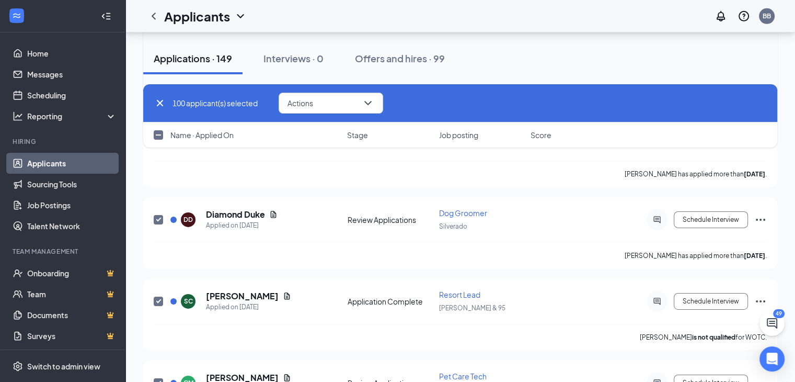
scroll to position [3440, 0]
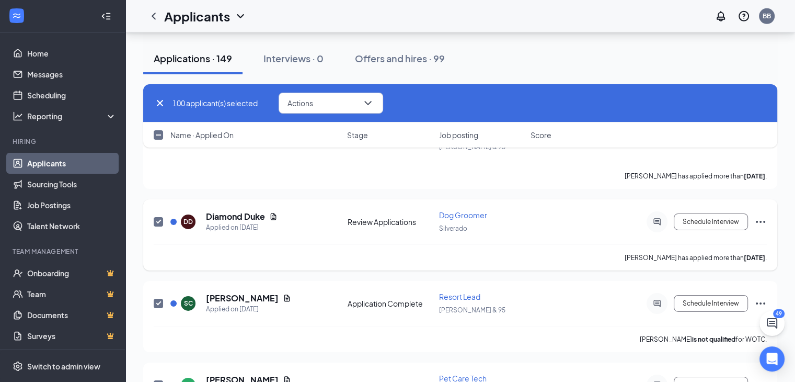
click at [155, 217] on input "checkbox" at bounding box center [158, 221] width 9 height 9
checkbox input "false"
click at [157, 298] on input "checkbox" at bounding box center [158, 302] width 9 height 9
checkbox input "false"
click at [157, 380] on input "checkbox" at bounding box center [158, 384] width 9 height 9
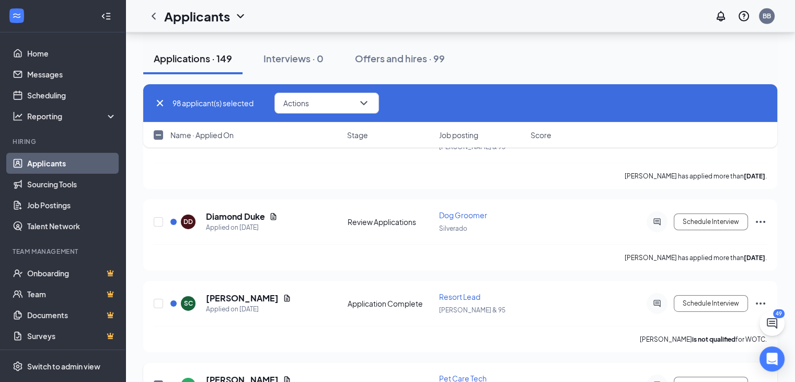
checkbox input "false"
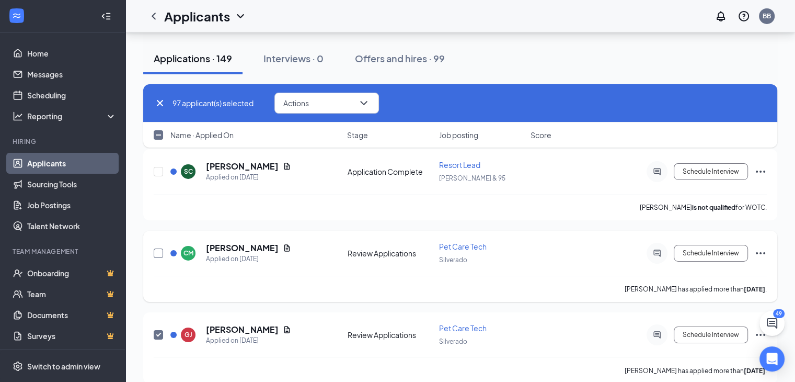
scroll to position [3573, 0]
click at [324, 105] on button "Actions" at bounding box center [326, 103] width 105 height 21
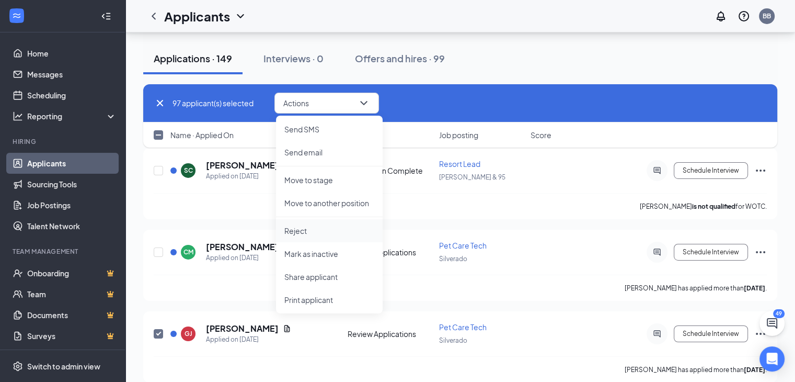
click at [298, 235] on p "Reject" at bounding box center [329, 230] width 90 height 10
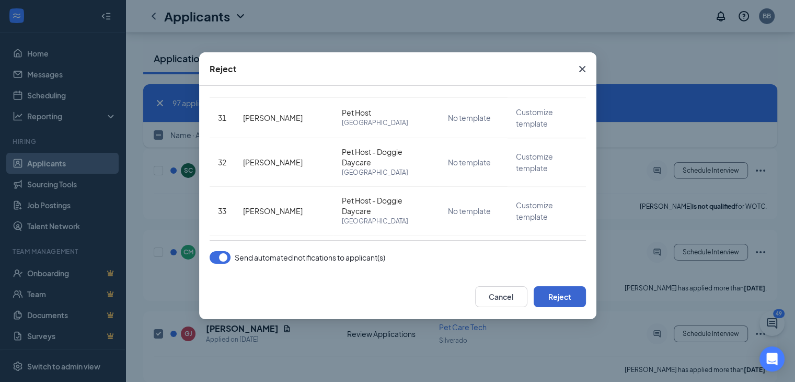
scroll to position [1332, 0]
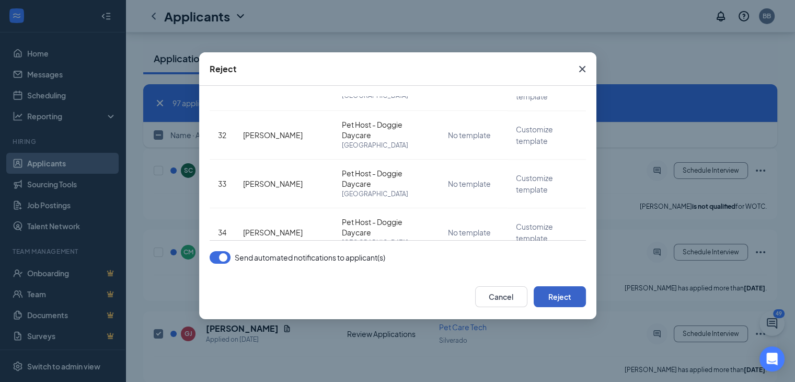
click at [567, 297] on button "Reject" at bounding box center [560, 296] width 52 height 21
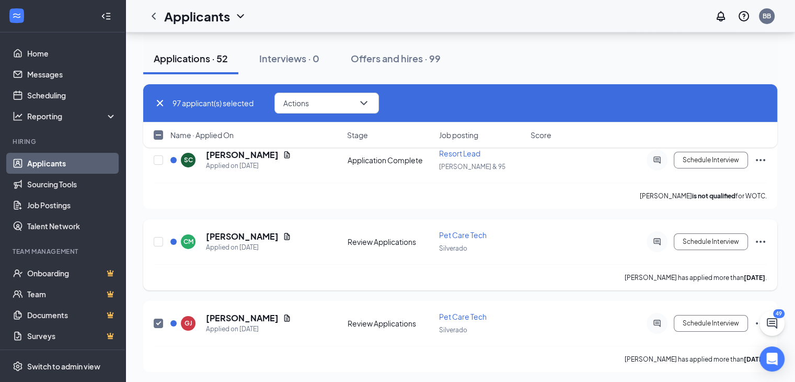
scroll to position [3579, 0]
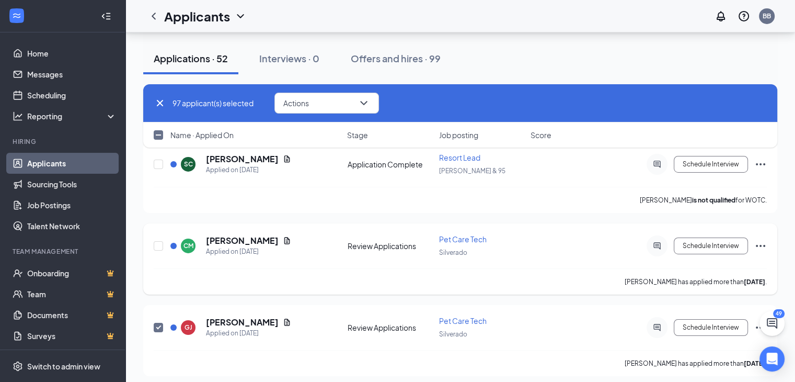
checkbox input "false"
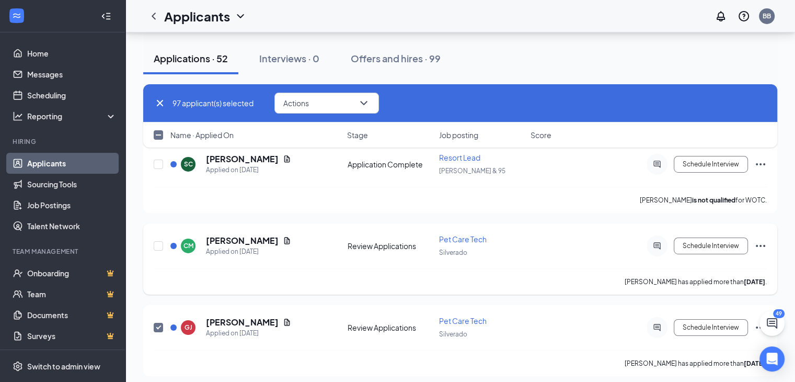
checkbox input "false"
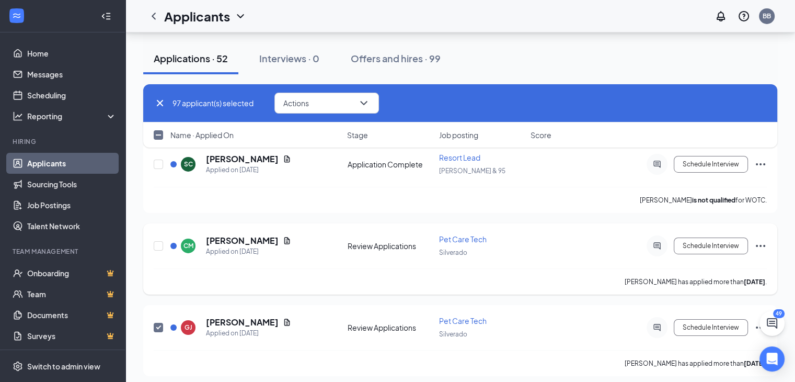
checkbox input "false"
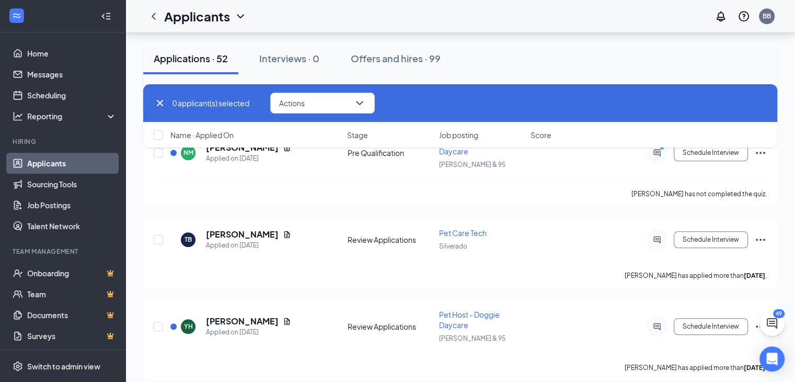
scroll to position [4880, 0]
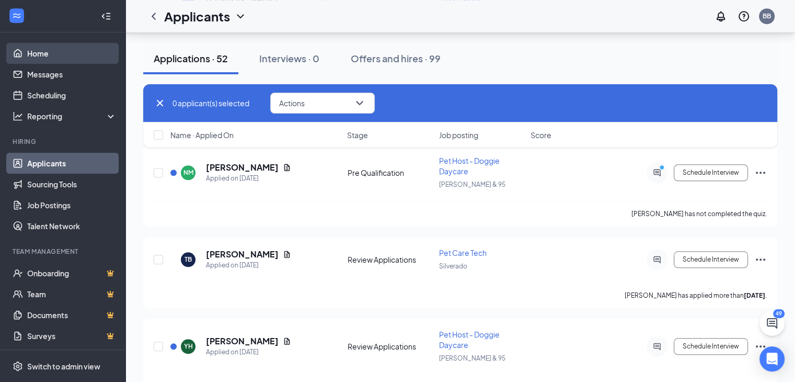
click at [45, 51] on link "Home" at bounding box center [71, 53] width 89 height 21
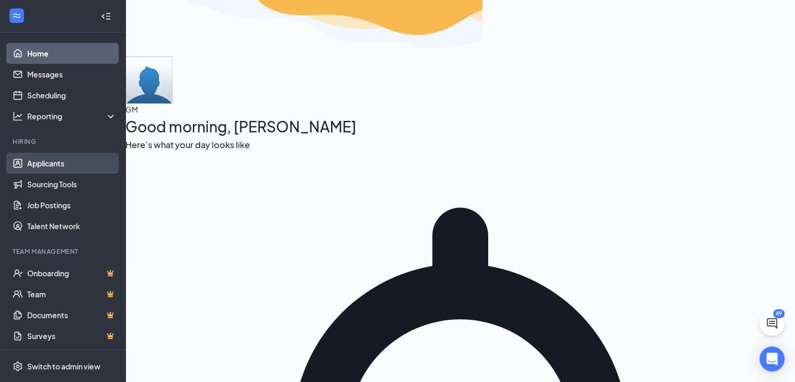
click at [44, 161] on link "Applicants" at bounding box center [71, 163] width 89 height 21
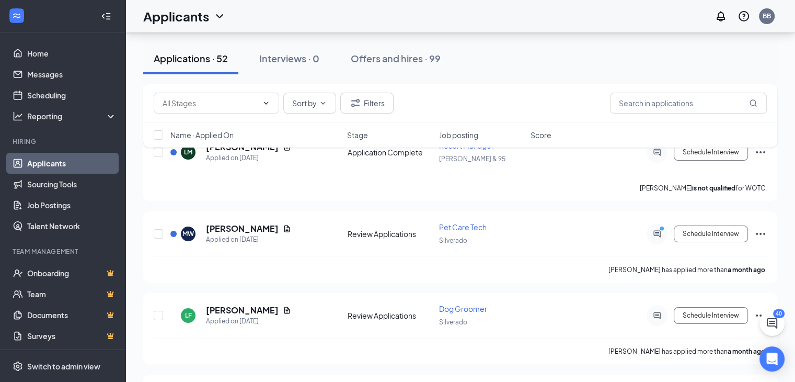
scroll to position [4178, 0]
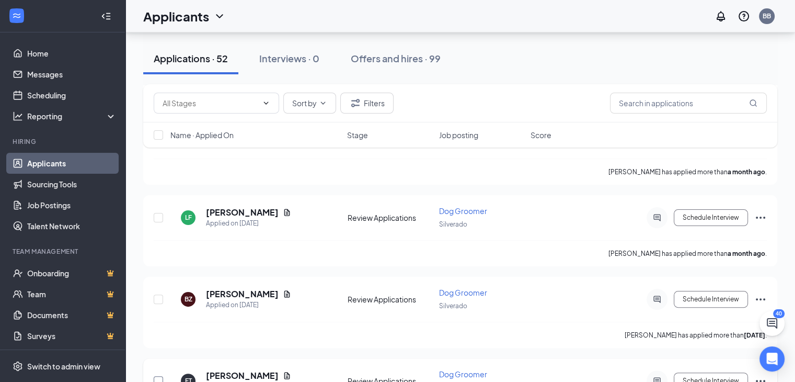
click at [159, 376] on input "checkbox" at bounding box center [158, 380] width 9 height 9
checkbox input "true"
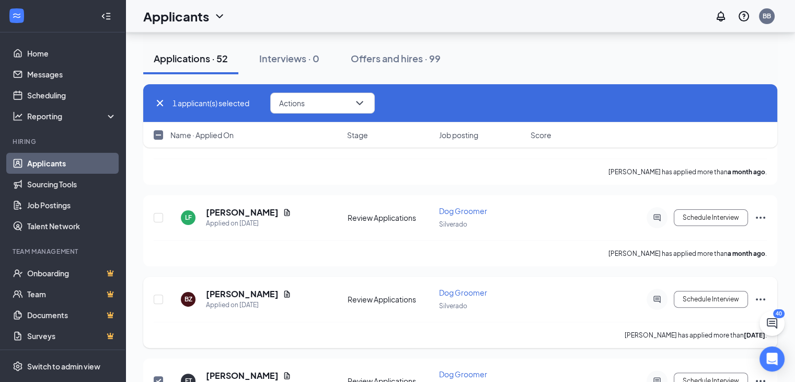
click at [163, 287] on div at bounding box center [159, 299] width 10 height 24
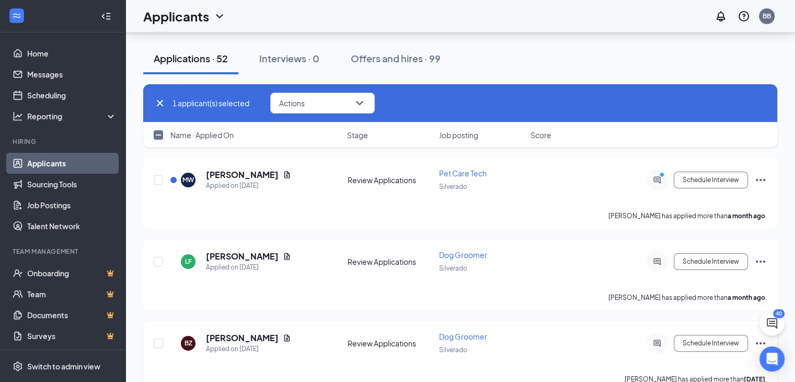
scroll to position [4133, 0]
click at [157, 339] on input "checkbox" at bounding box center [158, 343] width 9 height 9
checkbox input "true"
click at [157, 257] on input "checkbox" at bounding box center [158, 261] width 9 height 9
checkbox input "true"
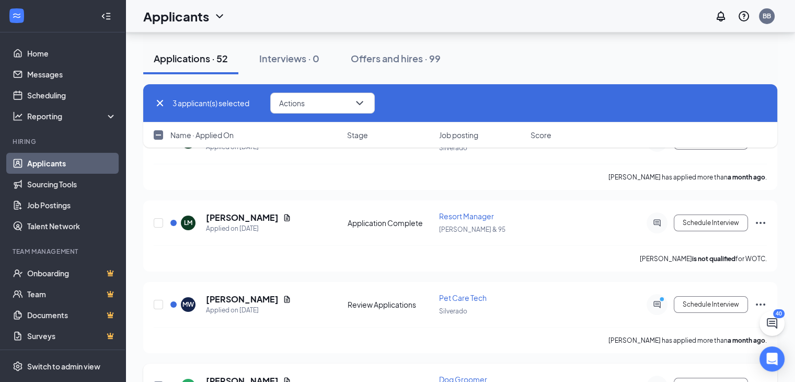
scroll to position [4009, 0]
click at [158, 300] on input "checkbox" at bounding box center [158, 304] width 9 height 9
checkbox input "true"
click at [162, 299] on input "checkbox" at bounding box center [158, 303] width 9 height 9
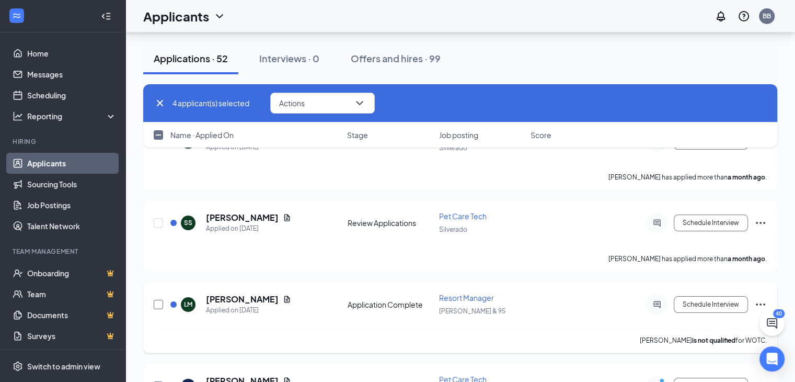
checkbox input "true"
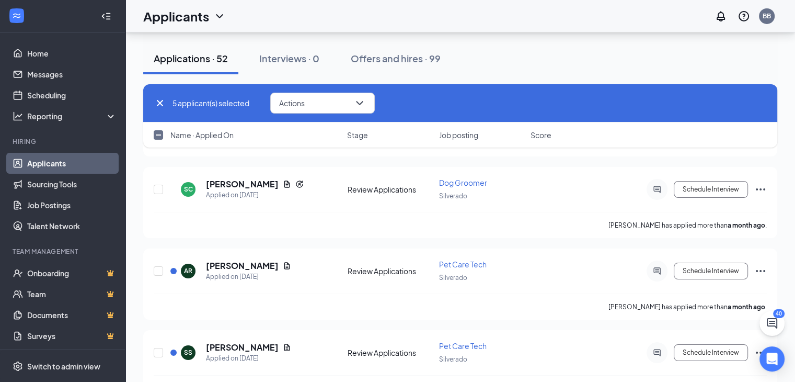
scroll to position [3796, 0]
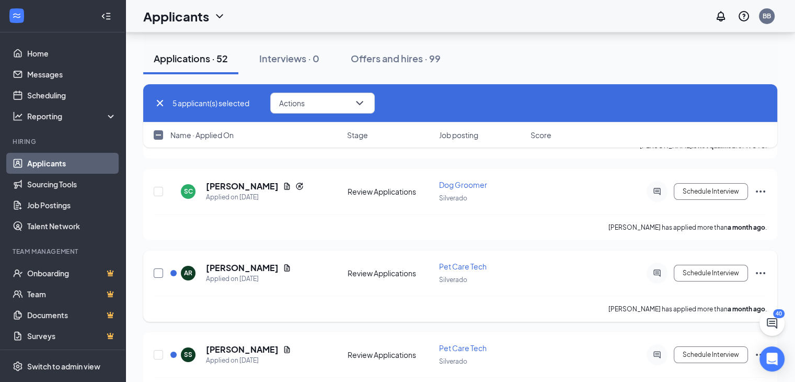
click at [161, 268] on input "checkbox" at bounding box center [158, 272] width 9 height 9
checkbox input "true"
click at [156, 350] on input "checkbox" at bounding box center [158, 354] width 9 height 9
checkbox input "true"
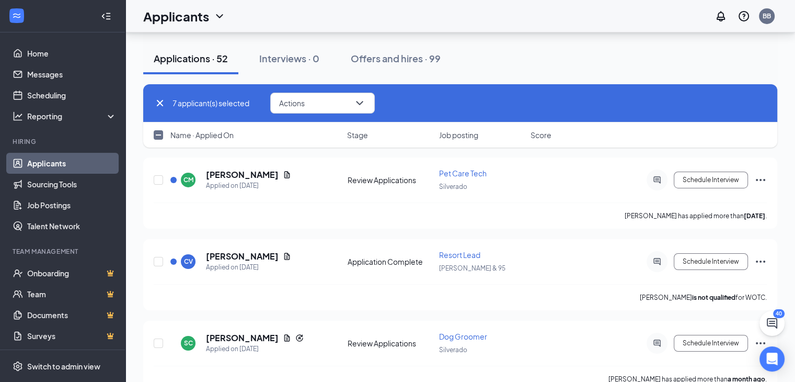
scroll to position [3643, 0]
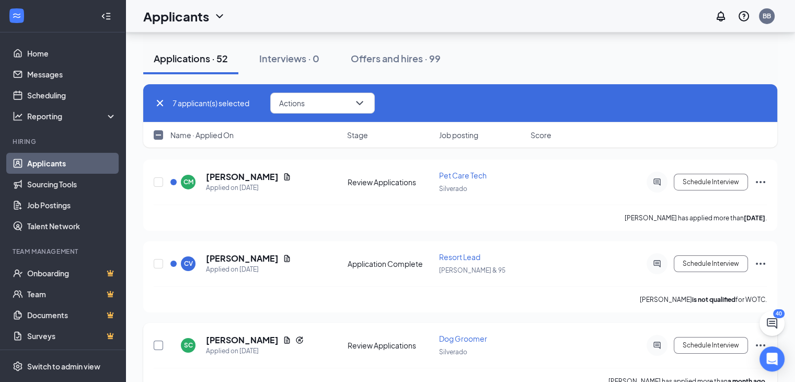
click at [157, 340] on input "checkbox" at bounding box center [158, 344] width 9 height 9
checkbox input "true"
click at [157, 259] on input "checkbox" at bounding box center [158, 263] width 9 height 9
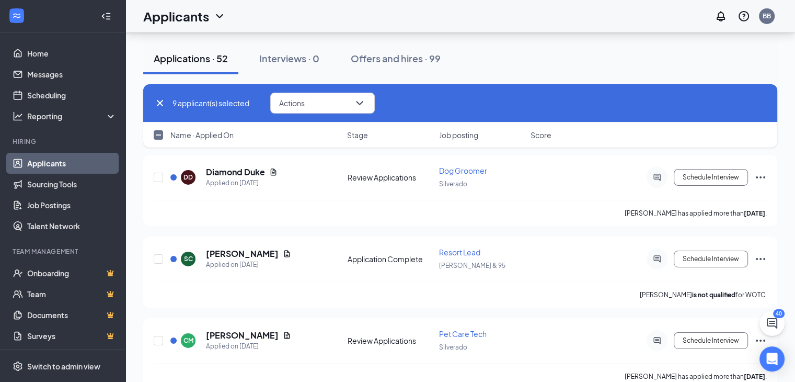
scroll to position [3484, 0]
click at [324, 103] on button "Actions" at bounding box center [322, 103] width 105 height 21
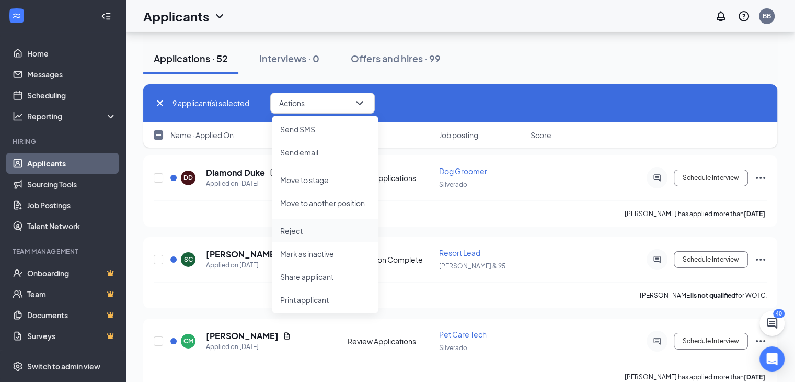
click at [308, 227] on p "Reject" at bounding box center [325, 230] width 90 height 10
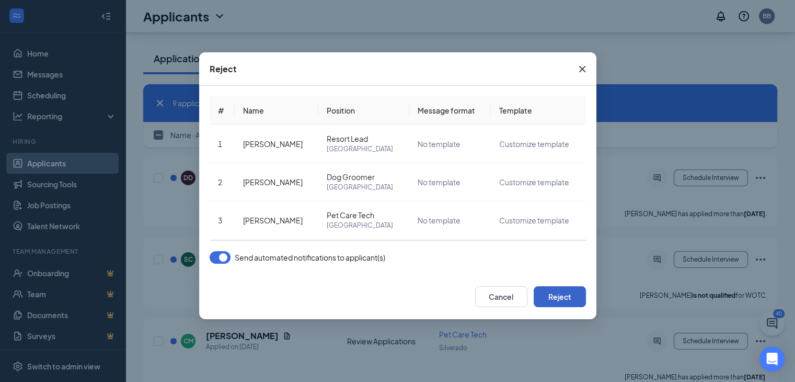
click at [568, 291] on button "Reject" at bounding box center [560, 296] width 52 height 21
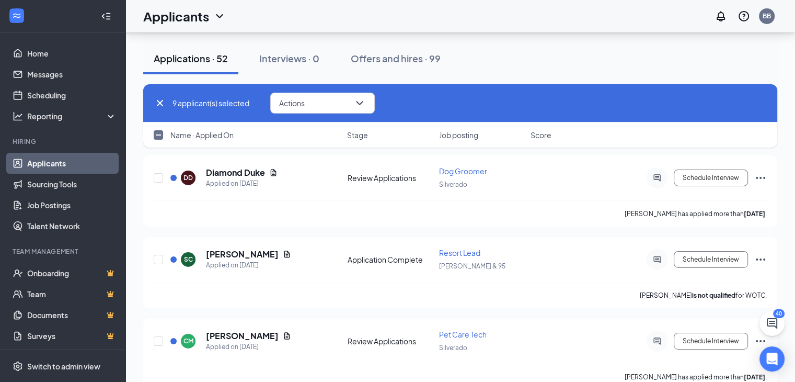
checkbox input "false"
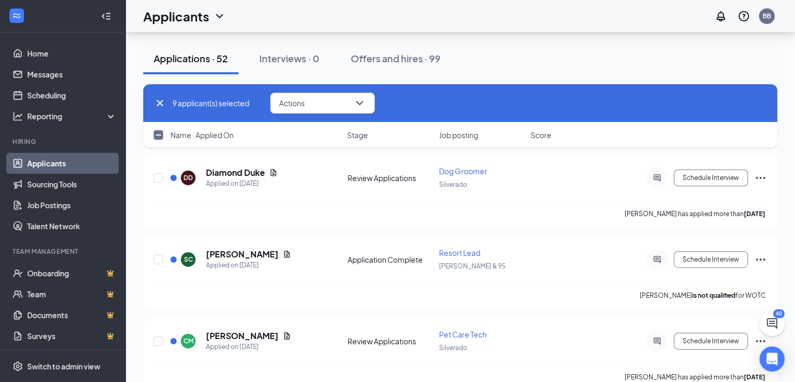
checkbox input "false"
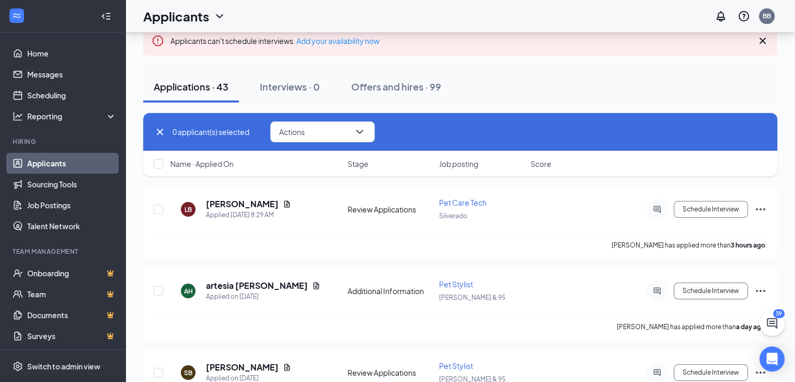
scroll to position [75, 0]
